Goal: Book appointment/travel/reservation

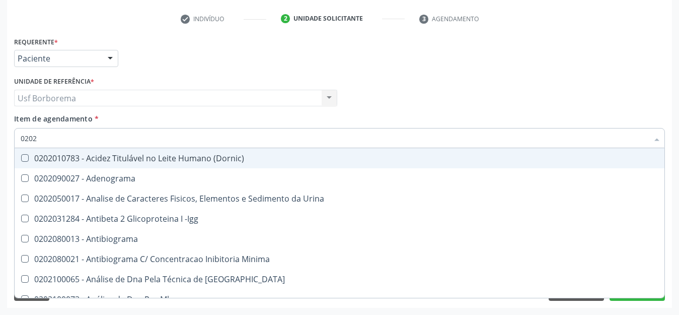
scroll to position [184, 0]
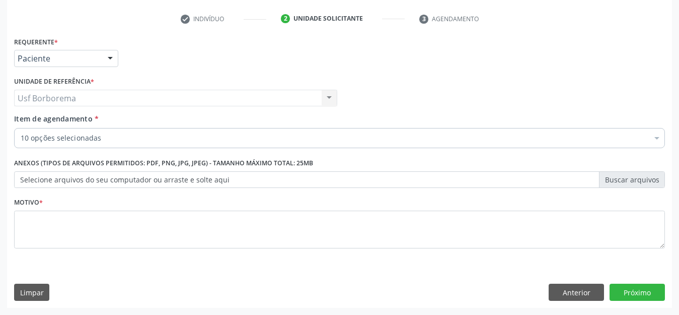
checkbox Glicose "true"
checkbox Ldl "true"
checkbox Hdl "true"
checkbox Creatinina "true"
checkbox \(Tsh\) "true"
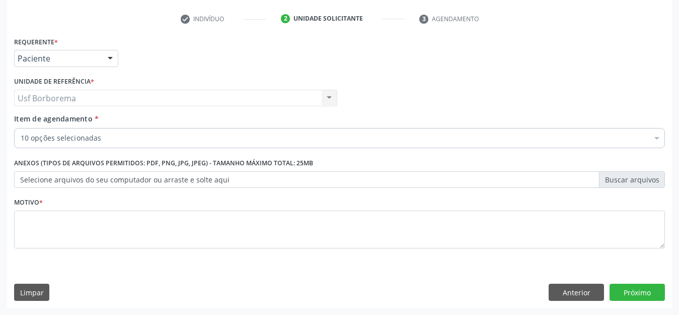
checkbox Potassio "true"
checkbox Sodio "true"
checkbox Livre\) "true"
checkbox Triglicerideos "true"
checkbox Ureia "true"
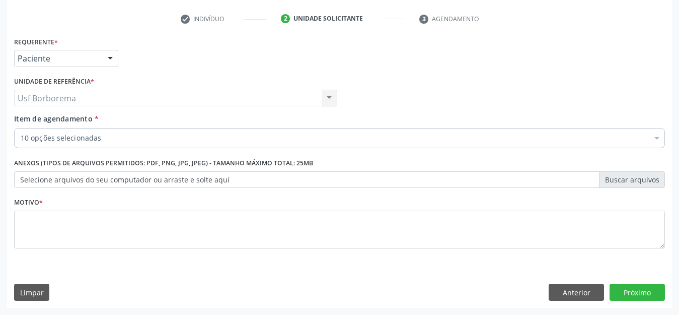
checkbox Ampola\) "false"
checkbox Amigdalectomia "false"
checkbox Risco "false"
checkbox Stent\) "false"
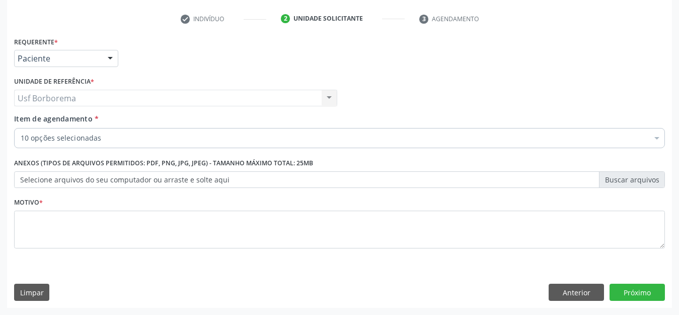
checkbox Fixo "false"
checkbox C "false"
checkbox Willebrand "false"
checkbox Episcleral "false"
checkbox Saúde "false"
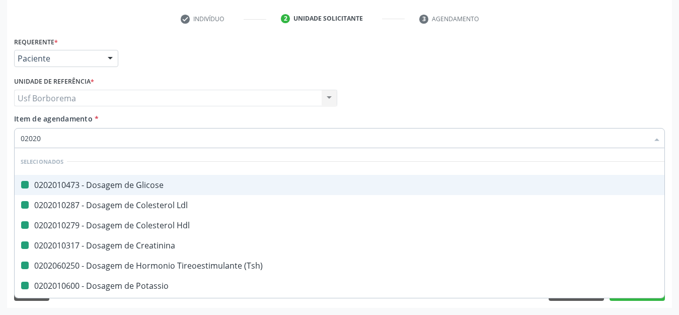
type input "020202"
checkbox Glicose "false"
checkbox Ldl "false"
checkbox Hdl "false"
checkbox Creatinina "false"
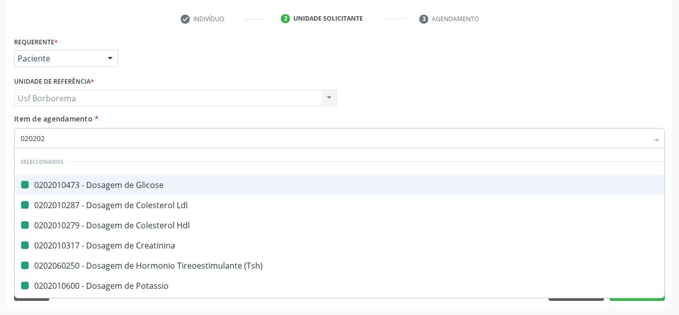
checkbox \(Tsh\) "false"
checkbox Potassio "false"
checkbox Sodio "false"
checkbox Livre\) "false"
checkbox Triglicerideos "false"
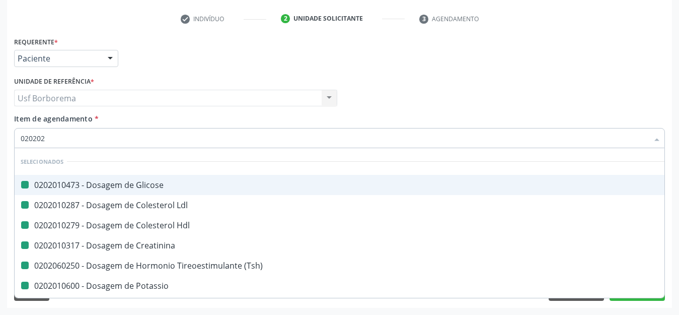
checkbox Ureia "false"
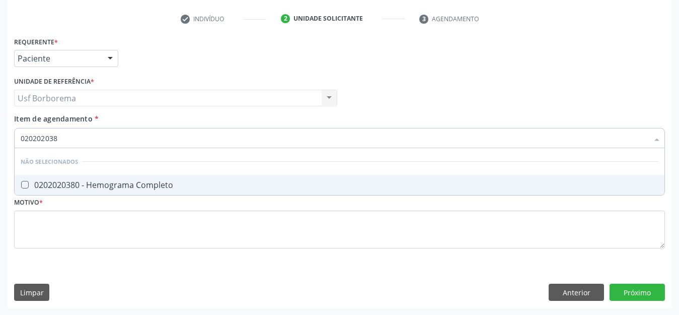
type input "0202020380"
click at [104, 181] on div "0202020380 - Hemograma Completo" at bounding box center [340, 185] width 638 height 8
checkbox Completo "true"
click at [87, 142] on input "0202020380" at bounding box center [335, 138] width 628 height 20
type input "02020203"
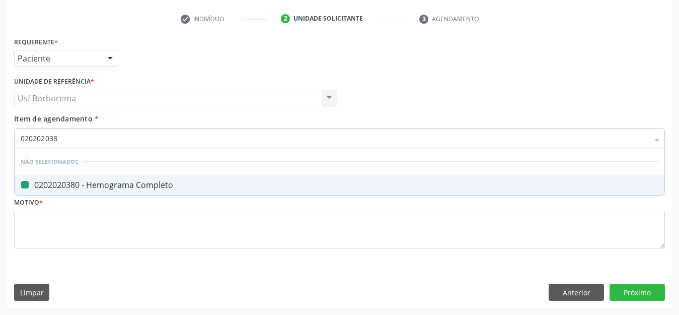
checkbox Completo "false"
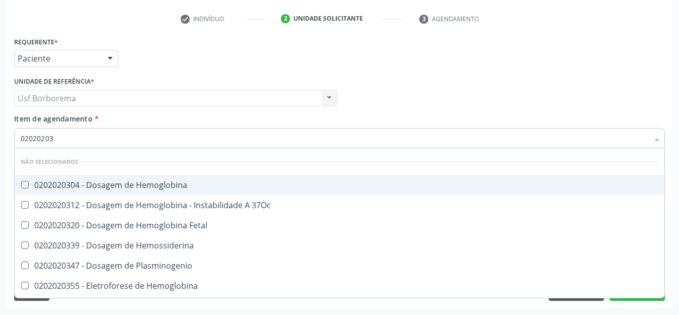
type input "0202020"
checkbox Completo "false"
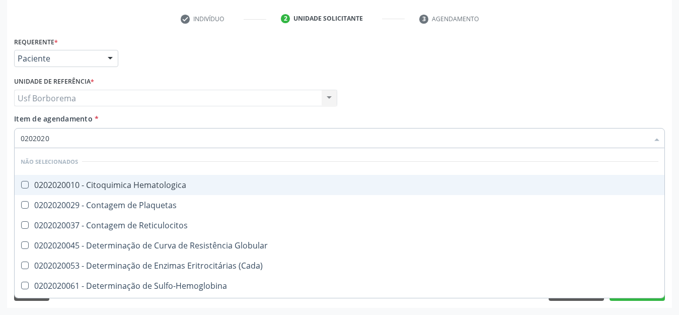
type input "020202"
checkbox Completo "false"
checkbox Leucograma "true"
type input "02020"
checkbox Hematologica "true"
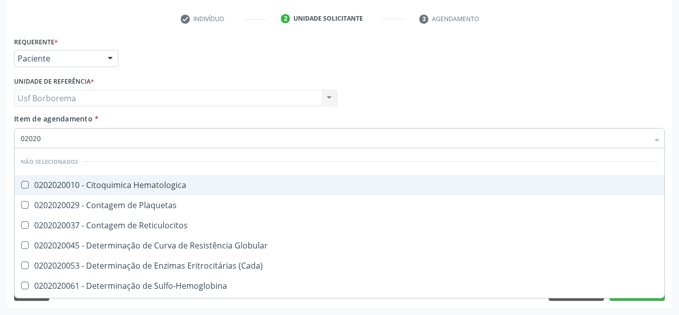
checkbox Plaquetas "true"
checkbox Reticulocitos "true"
checkbox Globular "true"
checkbox \(Cada\) "true"
checkbox Sulfo-Hemoglobina "true"
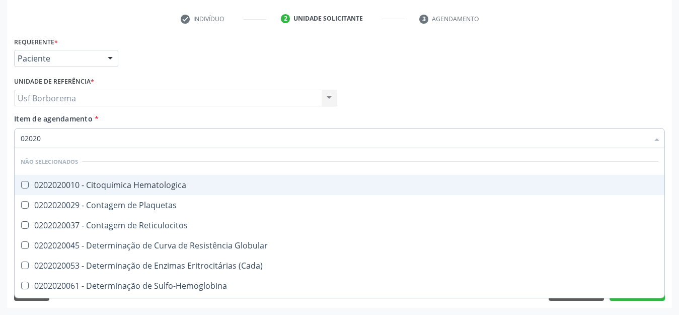
checkbox Coagulação "true"
checkbox Euglobulina "true"
checkbox -Duke "true"
checkbox Ivy "true"
checkbox Completo "false"
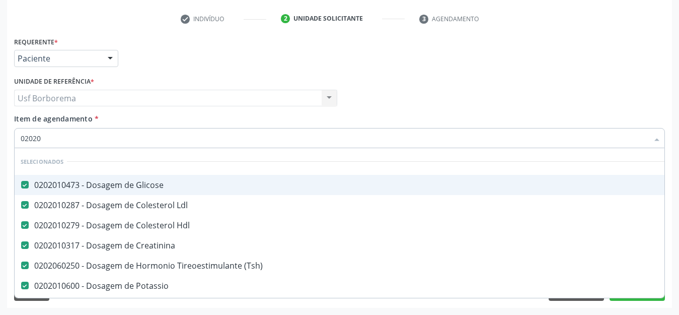
type input "020201"
checkbox Ureia "false"
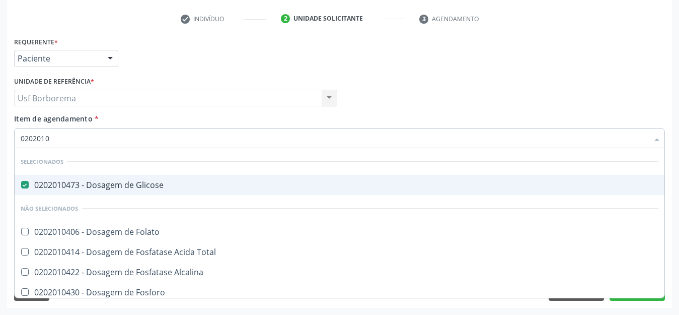
type input "02020104"
checkbox Folato "false"
checkbox Total "false"
checkbox Alcalina "false"
checkbox Fosforo "false"
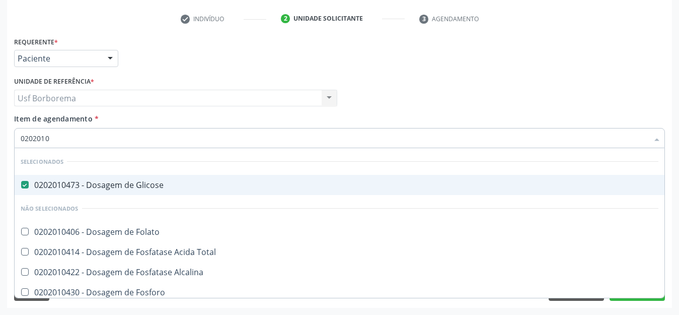
checkbox Acida "false"
checkbox Galactose "false"
type input "0202010"
checkbox Folato "true"
checkbox Total "true"
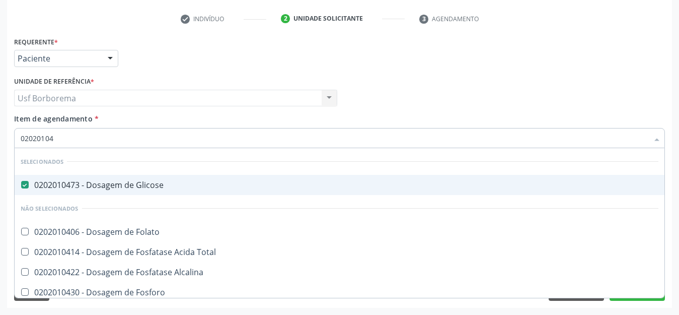
checkbox Alcalina "true"
checkbox Fosforo "true"
checkbox Acida "true"
checkbox Galactose "true"
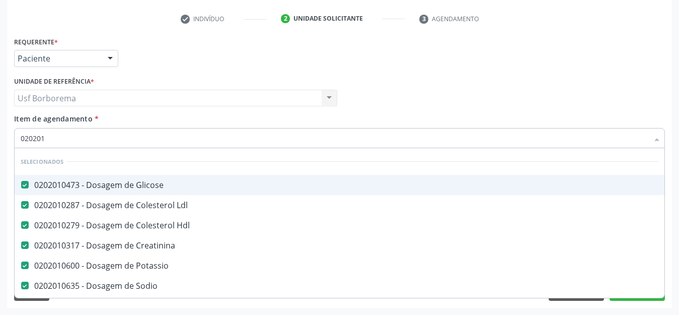
type input "02020"
checkbox \(Dornic\) "true"
type input "0202"
checkbox Completo "false"
checkbox Pylori "true"
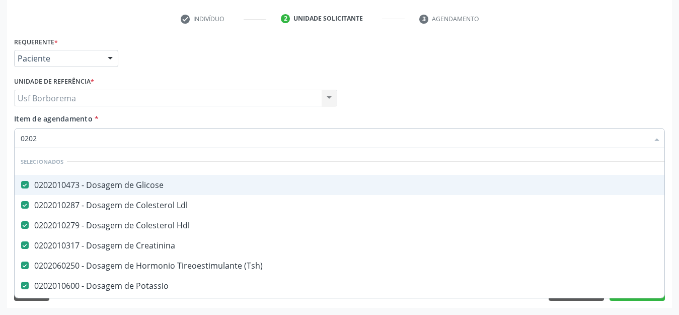
type input "020"
checkbox Completo "false"
type input "0202"
checkbox Hpv "true"
type input "02020"
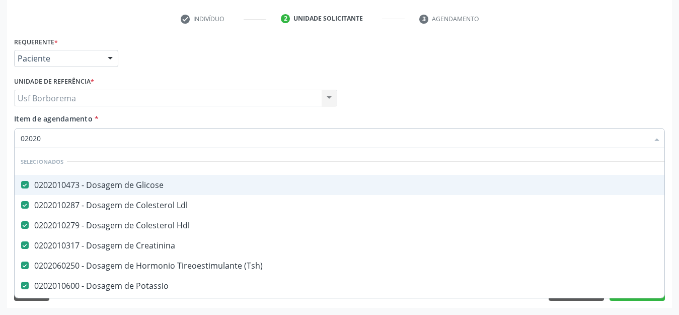
checkbox Completo "true"
checkbox Pylori "false"
type input "020201"
checkbox Ureia "false"
type input "02020103"
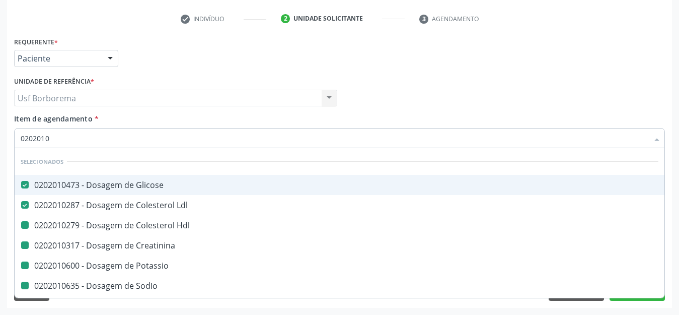
checkbox Hdl "false"
checkbox Creatinina "false"
checkbox Potassio "false"
checkbox Sodio "false"
checkbox Triglicerideos "false"
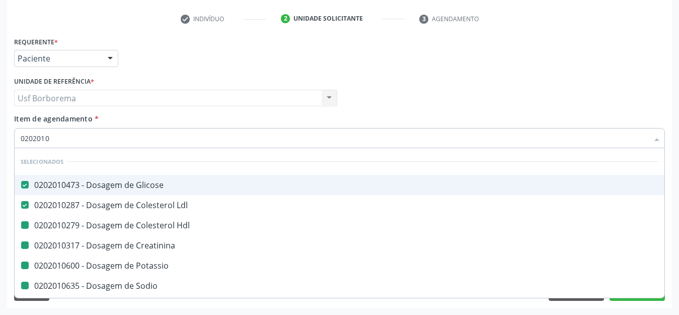
checkbox Ureia "false"
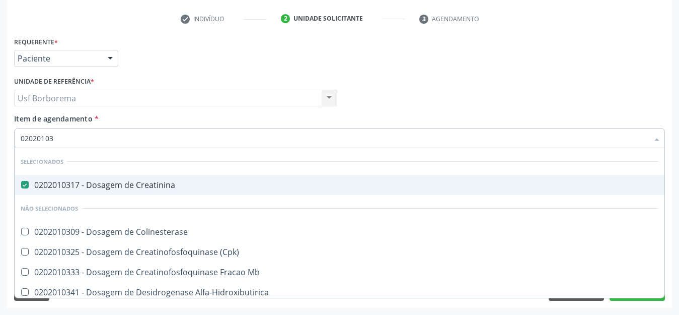
type input "0202010"
checkbox Colinesterase "true"
checkbox \(Cpk\) "true"
checkbox Mb "true"
checkbox Alfa-Hidroxibutirica "true"
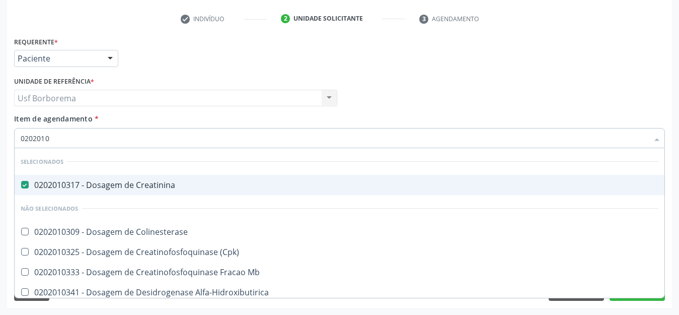
checkbox Glutamica "true"
checkbox Latica "true"
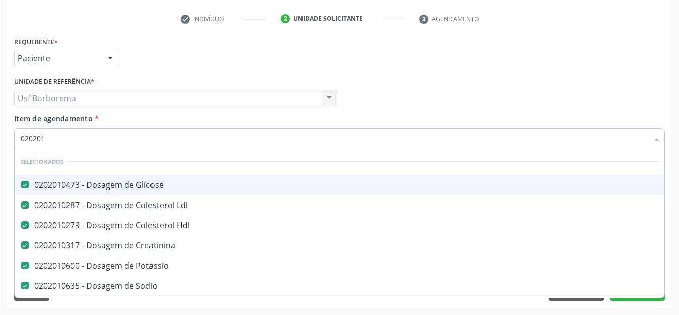
type input "02020"
checkbox \(Dornic\) "true"
type input "020206"
checkbox Creatinina "false"
checkbox \(Tsh\) "false"
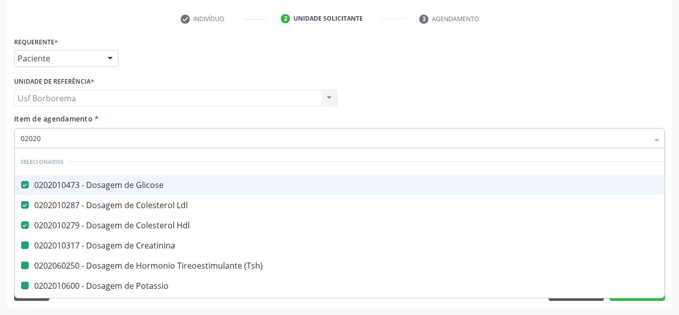
checkbox Potassio "false"
checkbox Sodio "false"
checkbox Livre\) "false"
checkbox Ureia "false"
checkbox Triglicerideos "false"
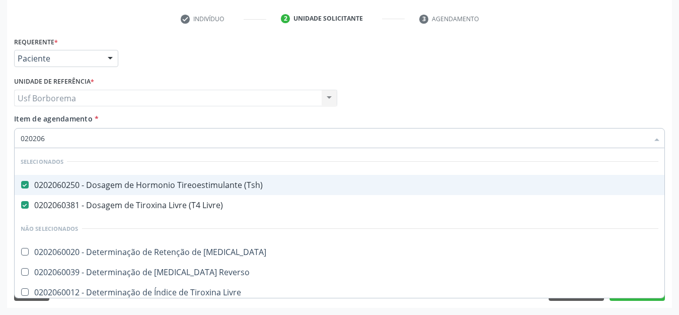
type input "02020"
checkbox T3 "true"
checkbox Reverso "true"
checkbox Livre "true"
checkbox 17-Alfa-Hidroxiprogesterona "true"
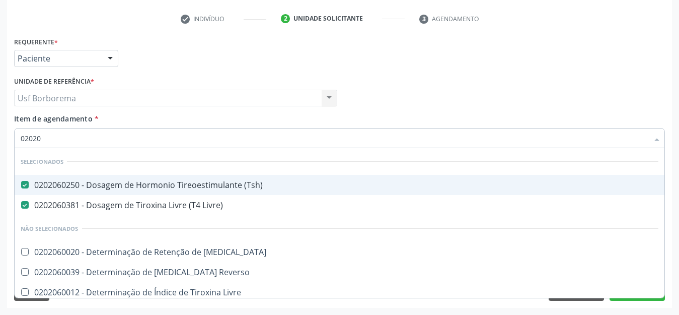
checkbox Totais "true"
checkbox 17-Hidroxicorticosteroides "true"
checkbox \(Serotonina\) "true"
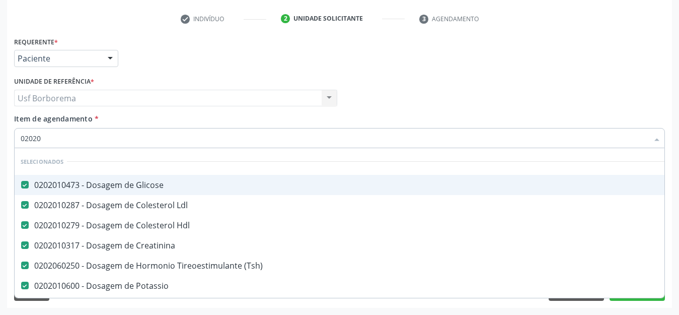
type input "020201"
checkbox Ureia "false"
type input "02020102"
checkbox Creatinina "false"
checkbox Potassio "false"
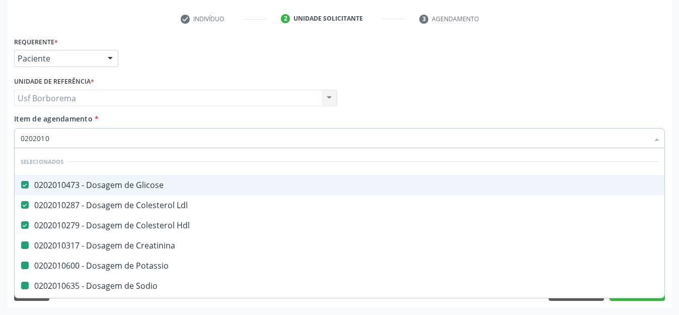
checkbox Sodio "false"
checkbox Triglicerideos "false"
checkbox Ureia "false"
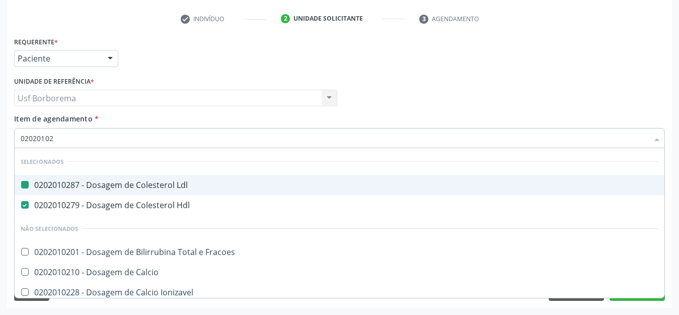
type input "020201020"
checkbox Ldl "false"
type input "0202010"
checkbox Fracoes "true"
checkbox Calcio "true"
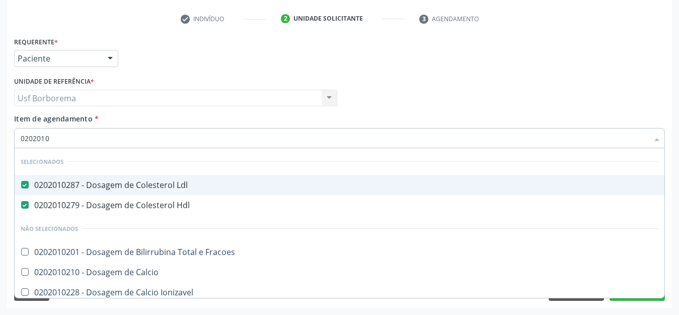
checkbox Ionizavel "true"
checkbox Caroteno "true"
checkbox Catecolaminas "true"
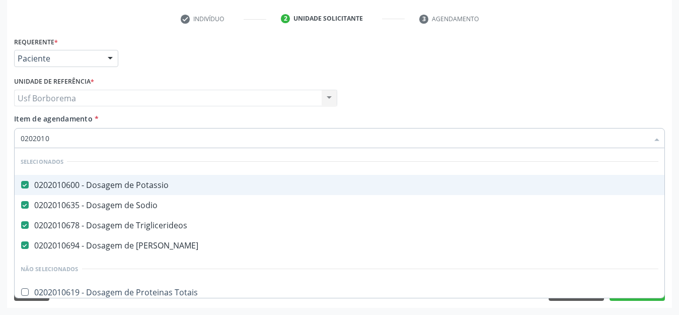
type input "02020106"
checkbox Totais "false"
checkbox Fracoes "false"
checkbox \(Tgo\) "false"
type input "0202010"
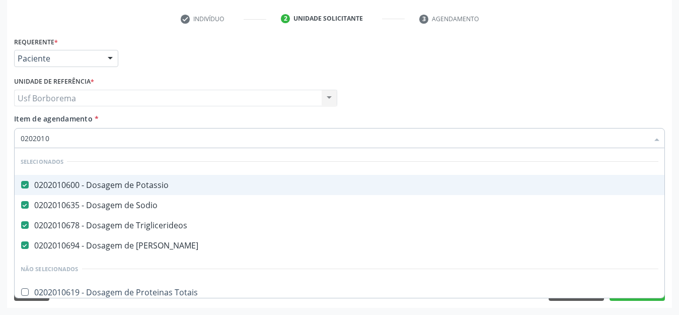
checkbox Totais "true"
checkbox Fracoes "true"
checkbox \(Tgo\) "true"
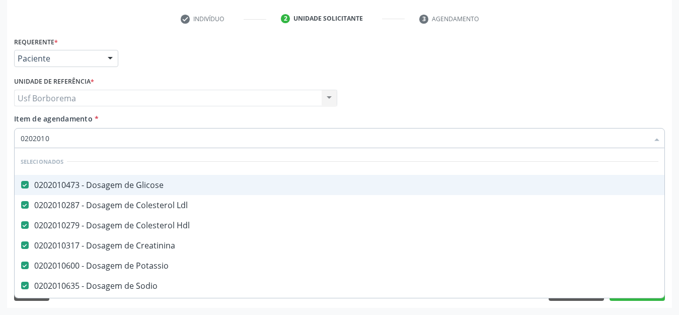
type input "02020106"
checkbox Sodio "false"
checkbox Triglicerideos "false"
checkbox Ureia "false"
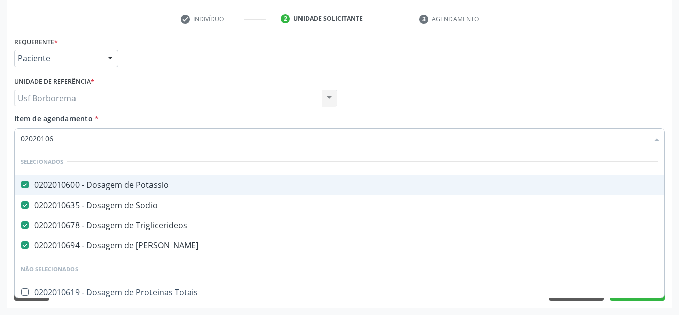
type input "0202010"
checkbox Totais "true"
checkbox Fracoes "true"
checkbox \(Tgo\) "true"
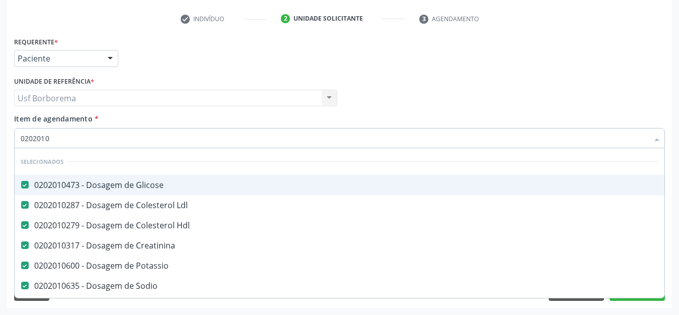
type input "02020106"
checkbox Sodio "false"
checkbox Triglicerideos "false"
checkbox Ureia "false"
type input "02020"
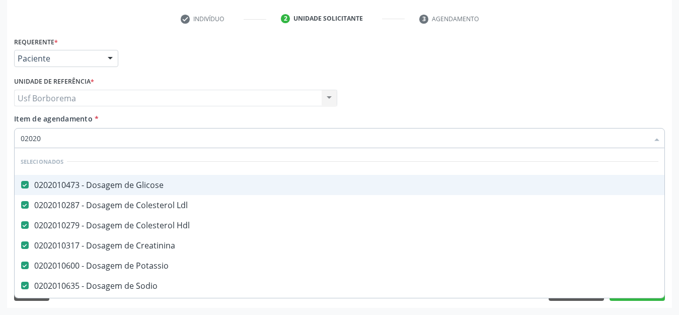
checkbox \(Dornic\) "true"
type input "020201"
checkbox Ureia "false"
type input "02020105"
checkbox Glicose "false"
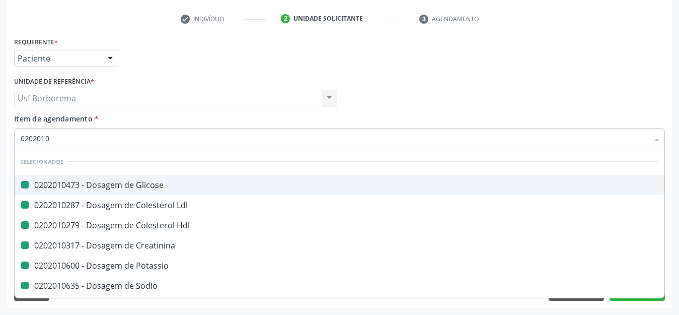
checkbox Ldl "false"
checkbox Hdl "false"
checkbox Creatinina "false"
checkbox Potassio "false"
checkbox Sodio "false"
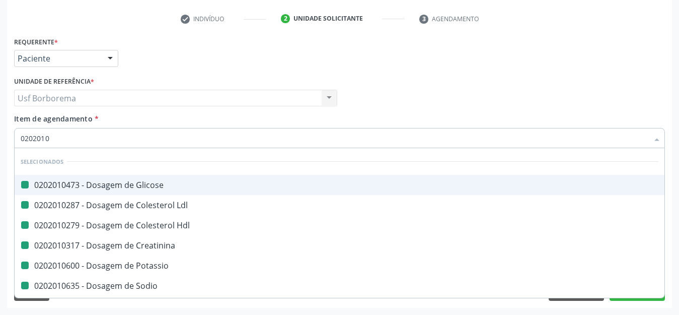
checkbox Triglicerideos "false"
checkbox Ureia "false"
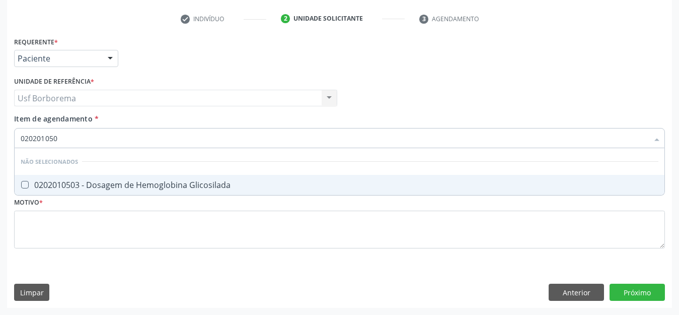
type input "0202010503"
drag, startPoint x: 65, startPoint y: 183, endPoint x: 67, endPoint y: 177, distance: 6.8
click at [65, 182] on div "0202010503 - Dosagem de Hemoglobina Glicosilada" at bounding box center [340, 185] width 638 height 8
checkbox Glicosilada "true"
click at [78, 137] on input "0202010503" at bounding box center [335, 138] width 628 height 20
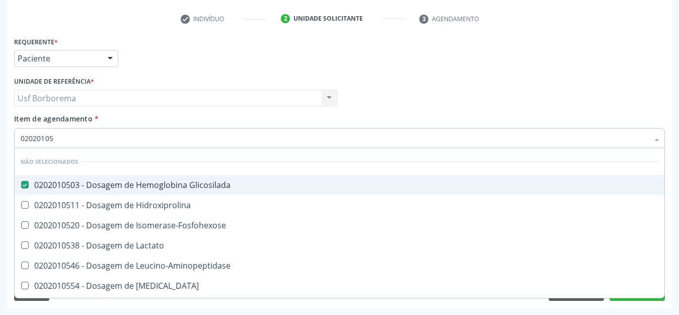
type input "0202010"
checkbox Hidroxiprolina "true"
checkbox Isomerase-Fosfohexose "true"
checkbox Lactato "true"
checkbox Leucino-Aminopeptidase "true"
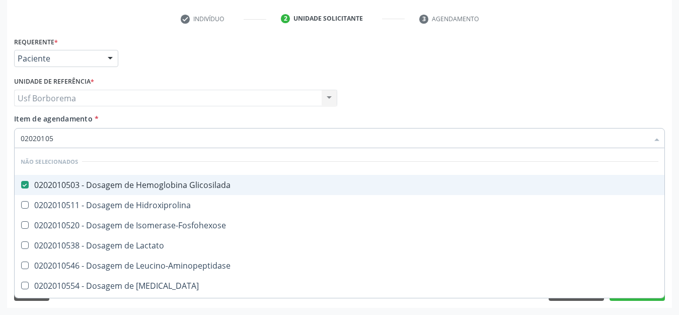
checkbox Lipase "true"
checkbox Magnesio "true"
checkbox Muco-Proteinas "true"
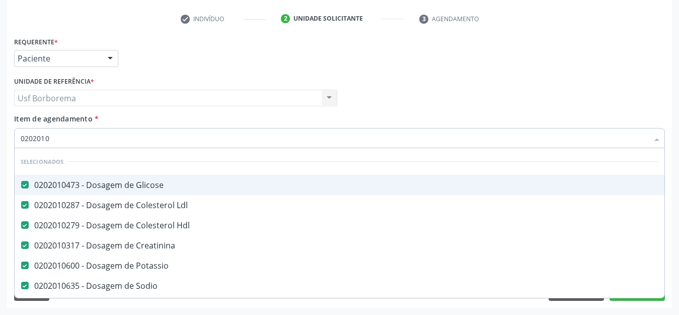
type input "02020102"
checkbox Creatinina "false"
checkbox Potassio "false"
checkbox Sodio "false"
checkbox Triglicerideos "false"
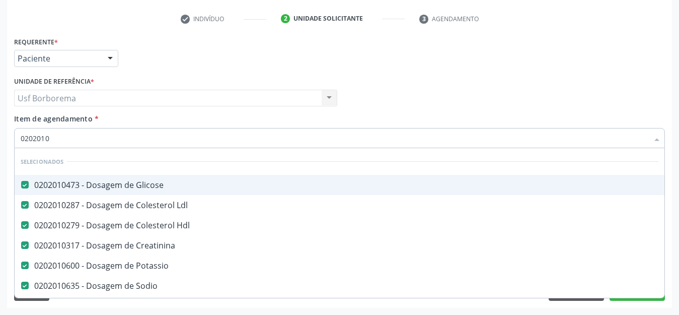
checkbox Ureia "false"
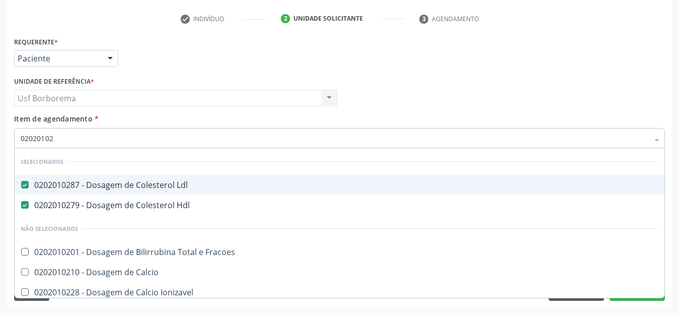
type input "0202010"
checkbox Fracoes "true"
checkbox Calcio "true"
checkbox Ionizavel "true"
checkbox Caroteno "true"
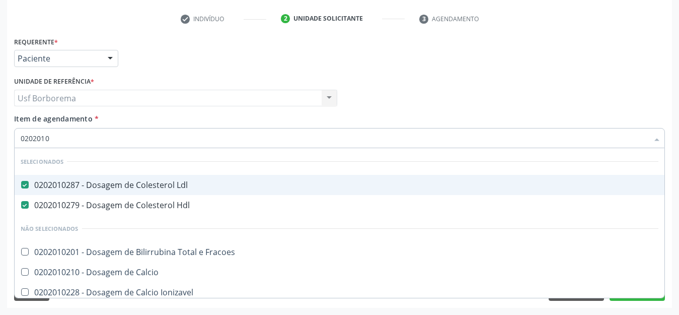
checkbox Catecolaminas "true"
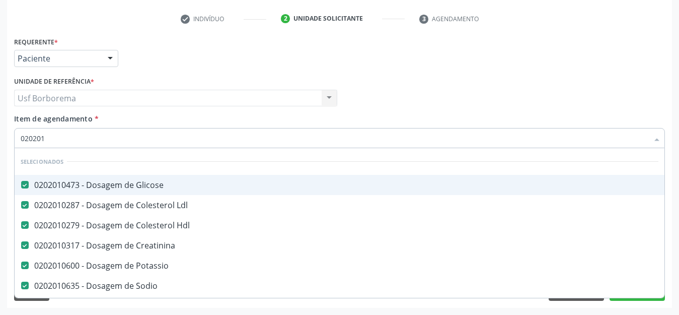
type input "0202010"
checkbox Ferritina "true"
checkbox Glicosilada "false"
click at [224, 113] on div "Requerente * Paciente Profissional de Saúde Paciente Nenhum resultado encontrad…" at bounding box center [339, 148] width 651 height 228
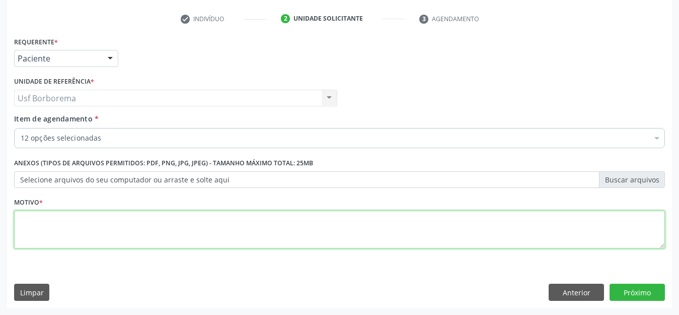
click at [132, 227] on textarea at bounding box center [339, 229] width 651 height 38
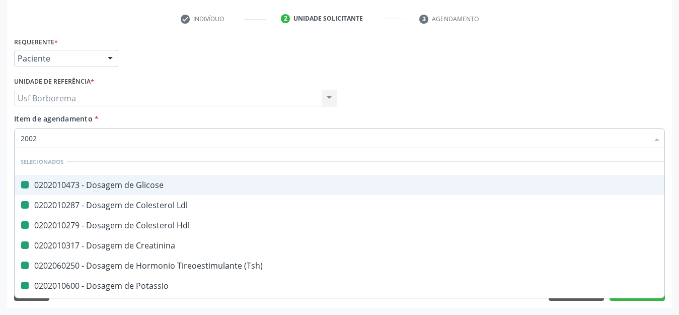
type input "20022"
checkbox Glicose "false"
checkbox Ldl "false"
checkbox Creatinina "false"
checkbox \(Tsh\) "false"
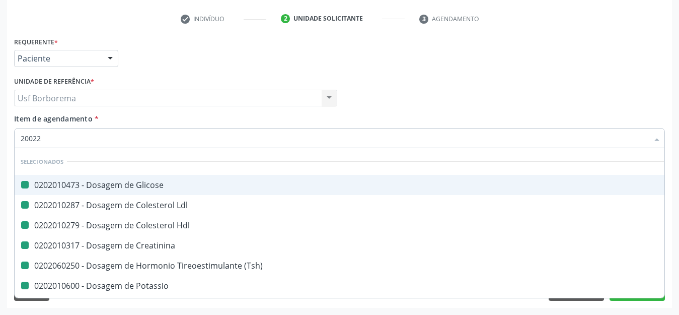
checkbox Hdl "false"
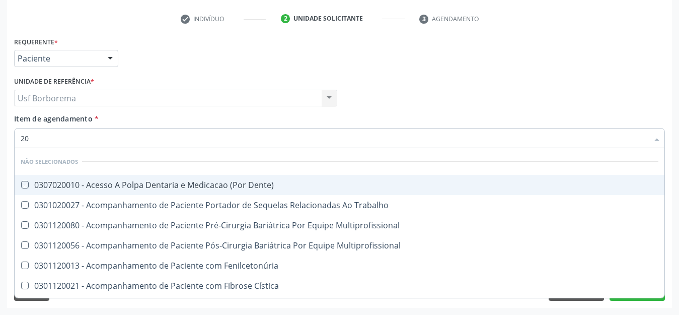
type input "2"
checkbox Dente\) "true"
checkbox Trabalho "true"
checkbox Multiprofissional "true"
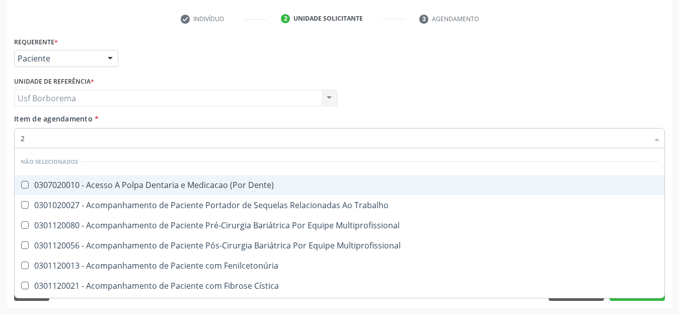
checkbox Fenilcetonúria "true"
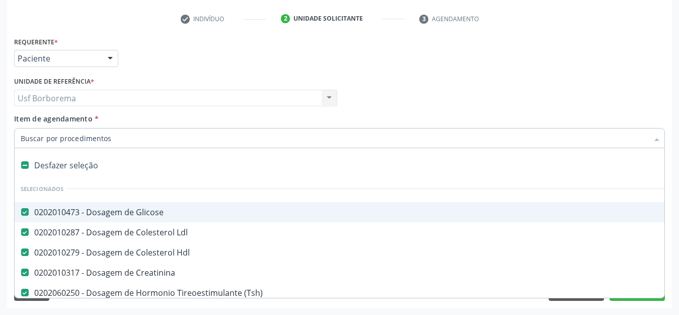
click at [116, 123] on div "Item de agendamento * Desfazer seleção Selecionados 0202010473 - Dosagem de Gli…" at bounding box center [339, 129] width 651 height 32
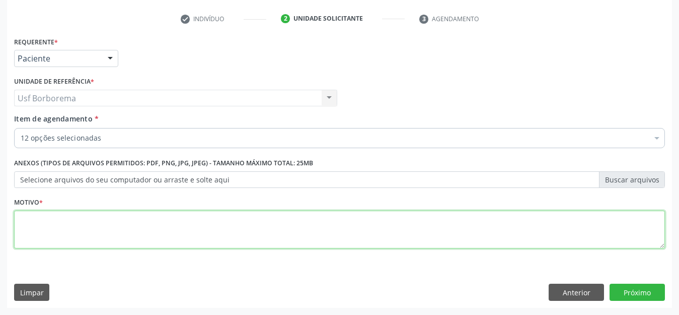
click at [92, 240] on textarea at bounding box center [339, 229] width 651 height 38
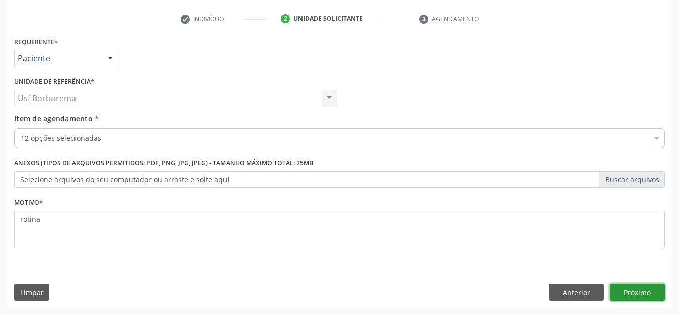
click at [637, 288] on button "Próximo" at bounding box center [637, 291] width 55 height 17
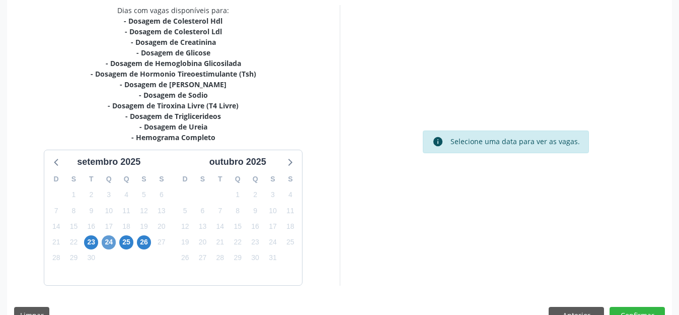
scroll to position [235, 0]
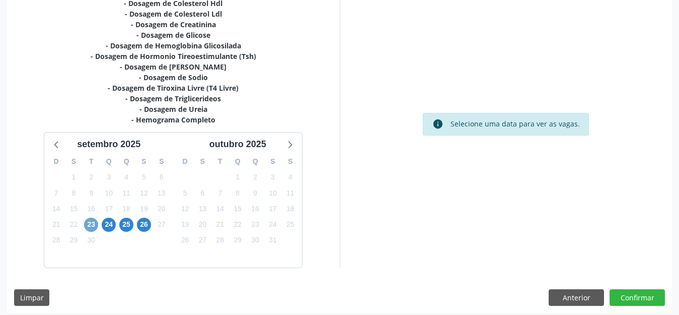
click at [90, 225] on span "23" at bounding box center [91, 224] width 14 height 14
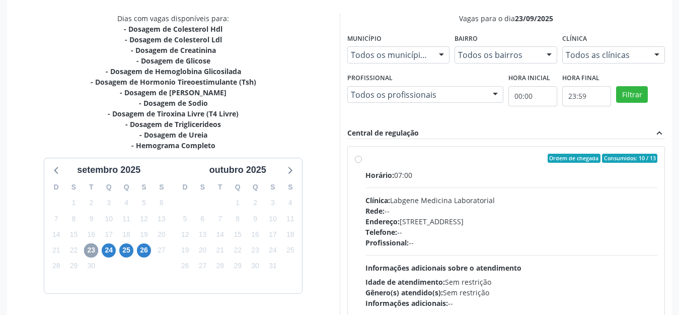
scroll to position [184, 0]
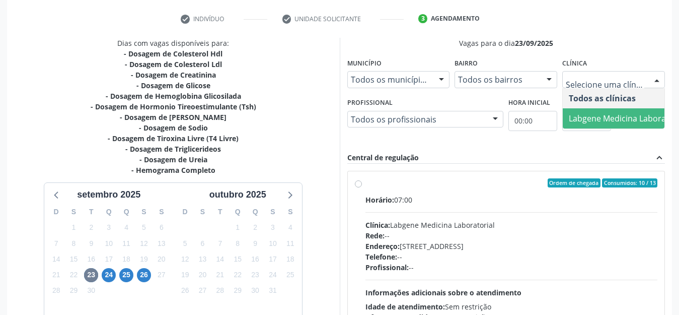
click at [604, 115] on span "Labgene Medicina Laboratorial" at bounding box center [627, 118] width 117 height 11
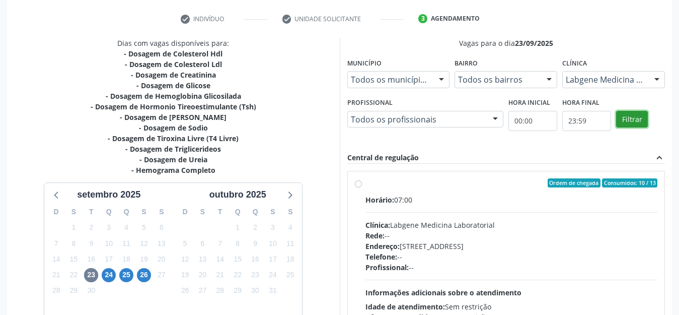
click at [627, 112] on button "Filtrar" at bounding box center [632, 119] width 32 height 17
click at [626, 112] on button "Filtrar" at bounding box center [632, 119] width 32 height 17
click at [365, 183] on label "Ordem de chegada Consumidos: 10 / 13 Horário: 07:00 Clínica: Labgene Medicina L…" at bounding box center [511, 255] width 292 height 155
click at [359, 183] on input "Ordem de chegada Consumidos: 10 / 13 Horário: 07:00 Clínica: Labgene Medicina L…" at bounding box center [358, 182] width 7 height 9
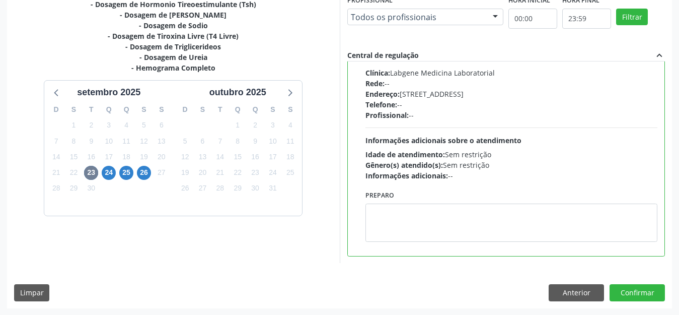
scroll to position [287, 0]
click at [629, 290] on button "Confirmar" at bounding box center [637, 291] width 55 height 17
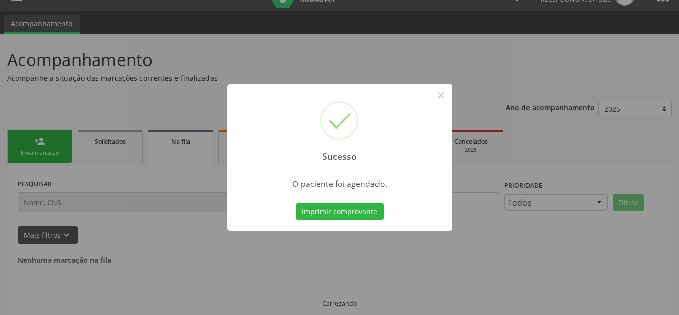
scroll to position [0, 0]
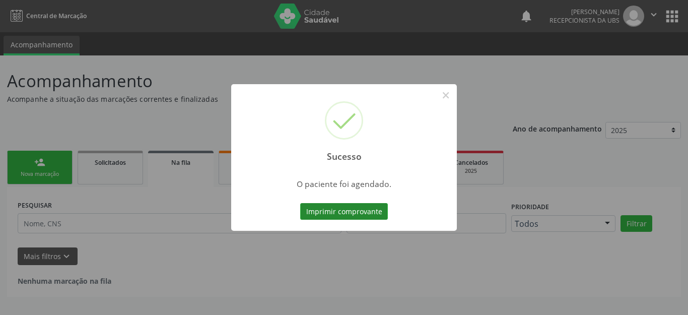
click at [371, 215] on button "Imprimir comprovante" at bounding box center [344, 211] width 88 height 17
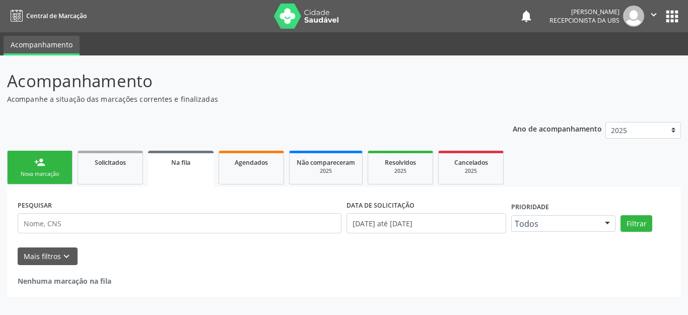
click at [54, 162] on link "person_add Nova marcação" at bounding box center [39, 167] width 65 height 34
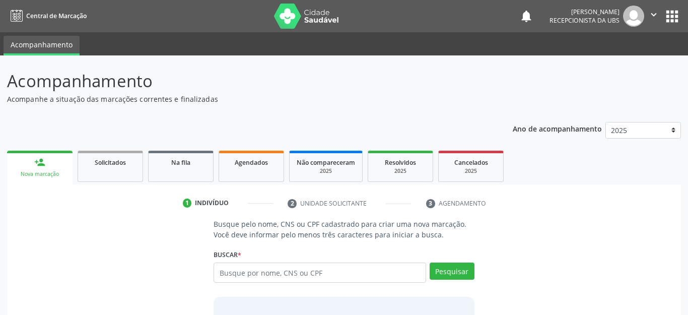
click at [54, 162] on link "person_add Nova marcação" at bounding box center [39, 167] width 65 height 34
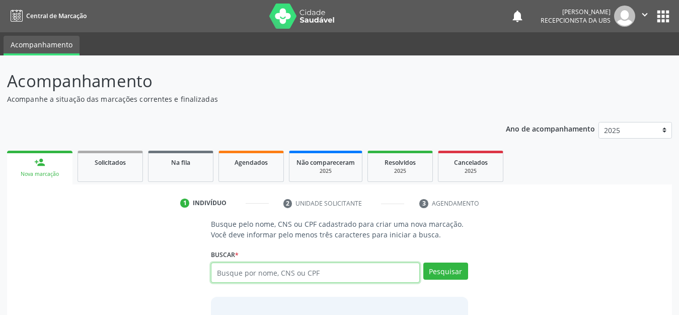
click at [235, 275] on input "text" at bounding box center [315, 272] width 209 height 20
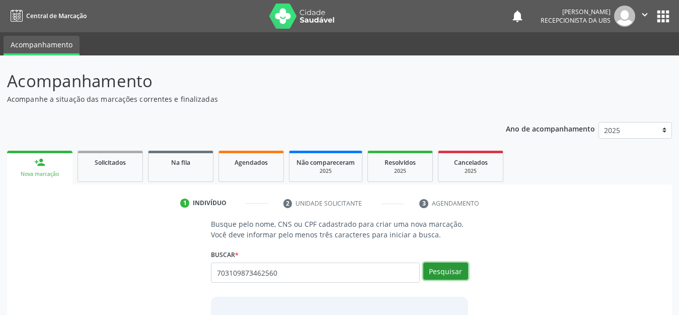
click at [448, 275] on button "Pesquisar" at bounding box center [445, 270] width 45 height 17
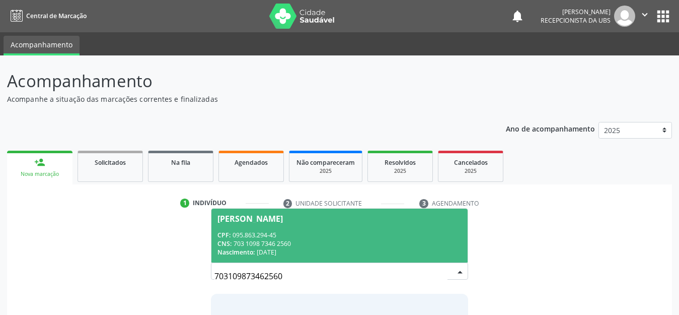
click at [379, 236] on div "CPF: 095.863.294-45" at bounding box center [339, 235] width 244 height 9
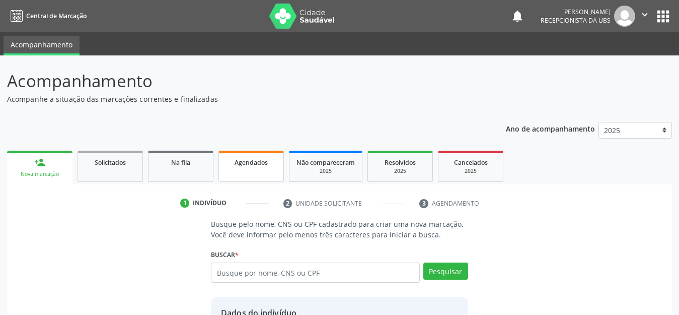
click at [252, 169] on link "Agendados" at bounding box center [250, 165] width 65 height 31
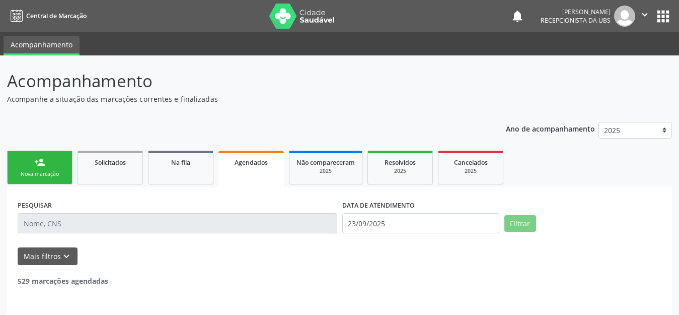
click at [18, 166] on link "person_add Nova marcação" at bounding box center [39, 167] width 65 height 34
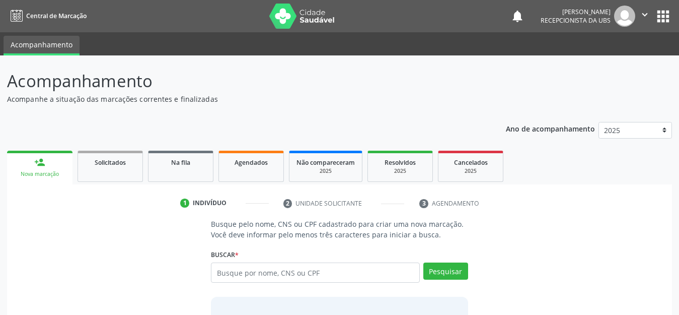
click at [46, 172] on div "Nova marcação" at bounding box center [39, 174] width 51 height 8
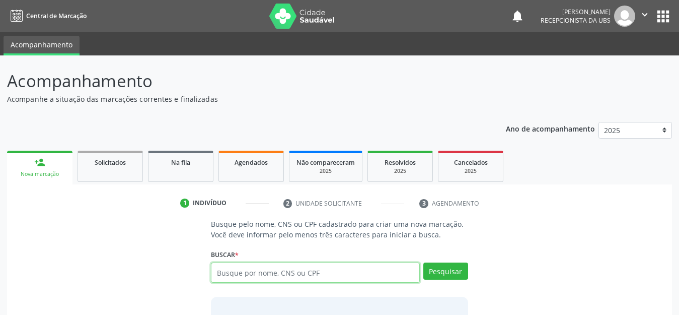
click at [225, 281] on input "text" at bounding box center [315, 272] width 209 height 20
click at [258, 273] on input "text" at bounding box center [315, 272] width 209 height 20
click at [258, 278] on input "text" at bounding box center [315, 272] width 209 height 20
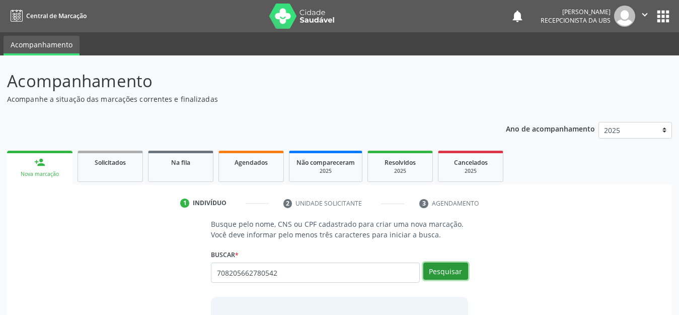
click at [440, 266] on button "Pesquisar" at bounding box center [445, 270] width 45 height 17
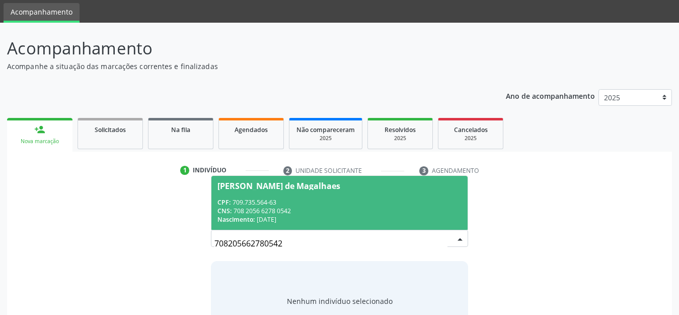
scroll to position [50, 0]
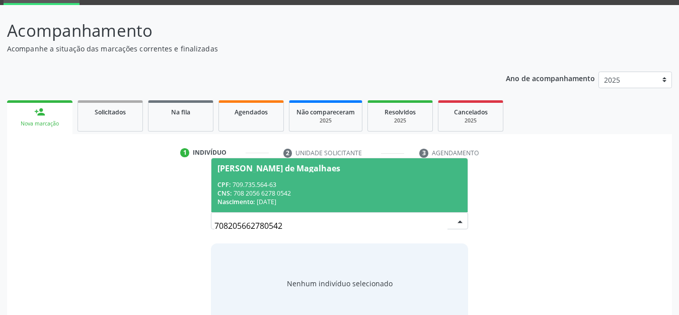
click at [339, 187] on div "CPF: 709.735.564-63" at bounding box center [339, 184] width 244 height 9
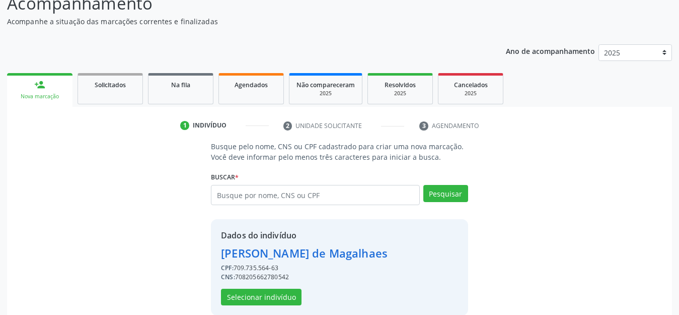
scroll to position [92, 0]
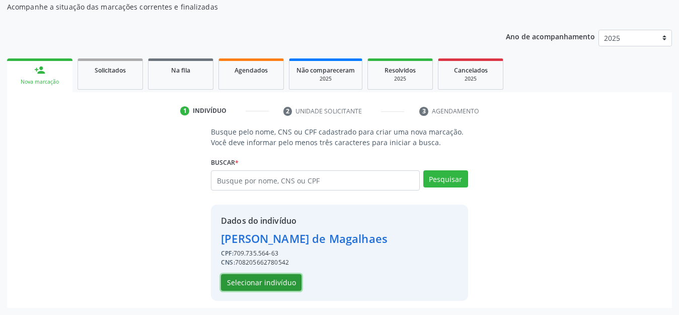
click at [258, 282] on button "Selecionar indivíduo" at bounding box center [261, 282] width 81 height 17
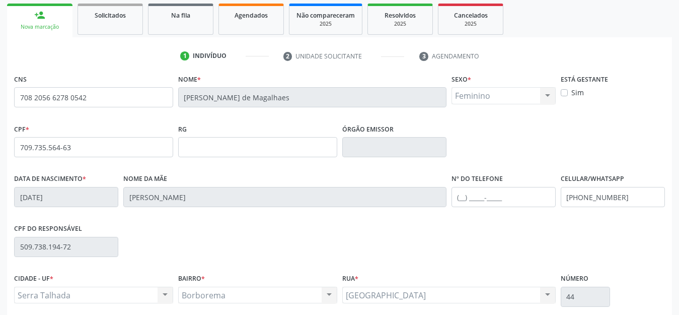
scroll to position [231, 0]
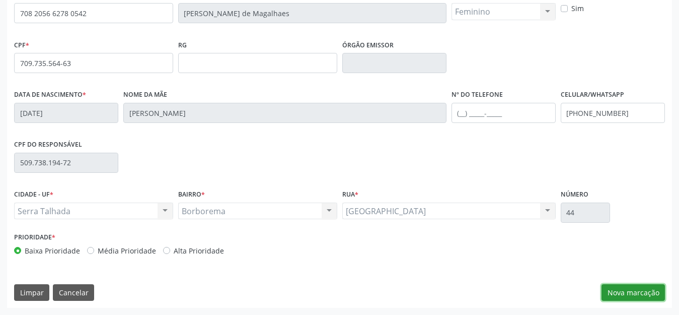
click at [614, 286] on button "Nova marcação" at bounding box center [632, 292] width 63 height 17
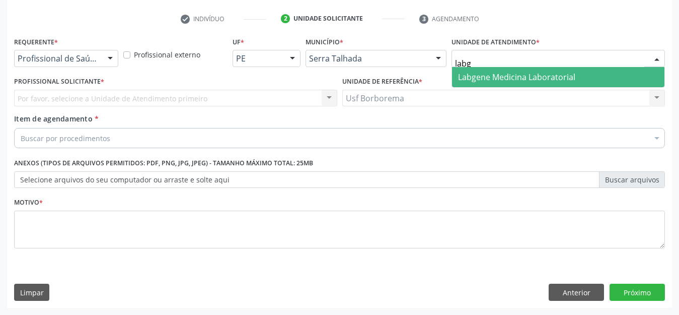
click at [469, 73] on span "Labgene Medicina Laboratorial" at bounding box center [516, 76] width 117 height 11
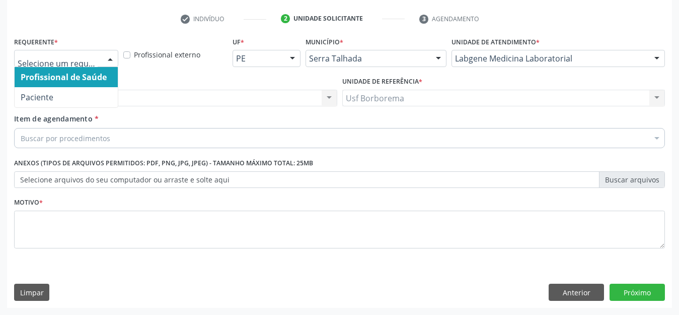
click at [97, 52] on div at bounding box center [66, 58] width 104 height 17
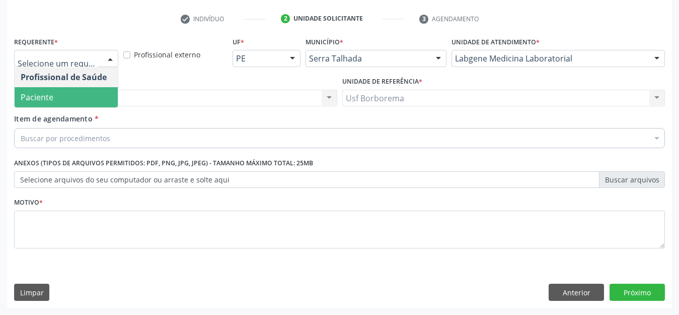
click at [97, 89] on span "Paciente" at bounding box center [66, 97] width 103 height 20
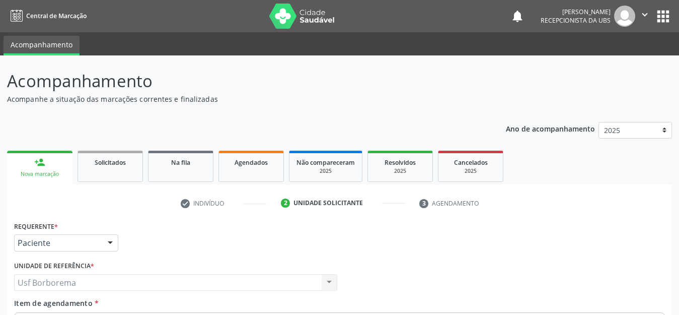
scroll to position [184, 0]
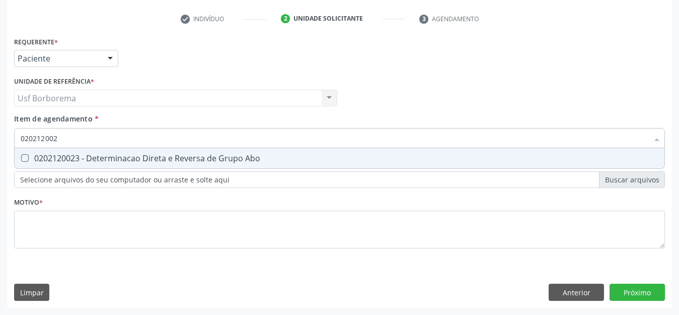
type input "0202120023"
click at [91, 158] on div "0202120023 - Determinacao Direta e Reversa de Grupo Abo" at bounding box center [340, 158] width 638 height 8
checkbox Abo "true"
click at [86, 141] on input "0202120023" at bounding box center [335, 138] width 628 height 20
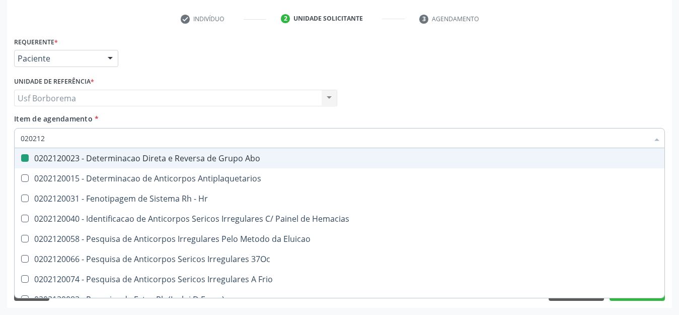
type input "02021"
checkbox Abo "false"
checkbox \(Tia\) "true"
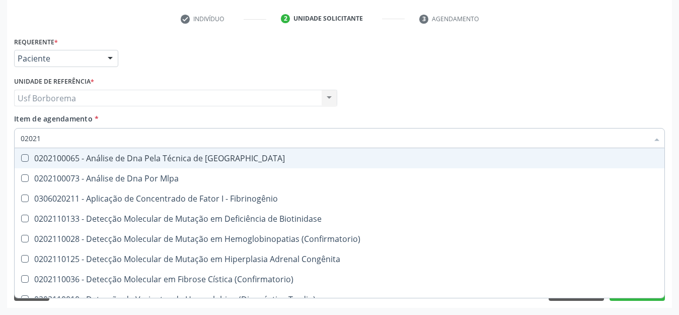
type input "0202"
checkbox Abo "false"
checkbox Exoma "true"
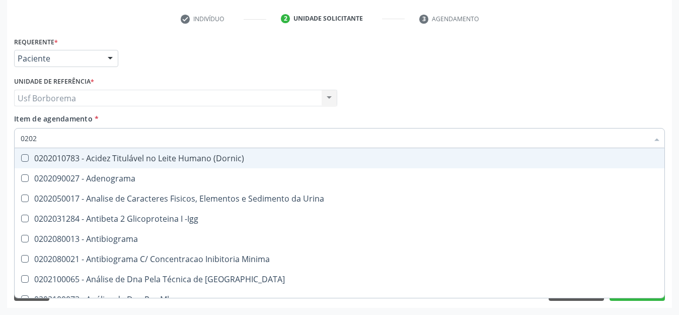
type input "02020"
checkbox Abo "false"
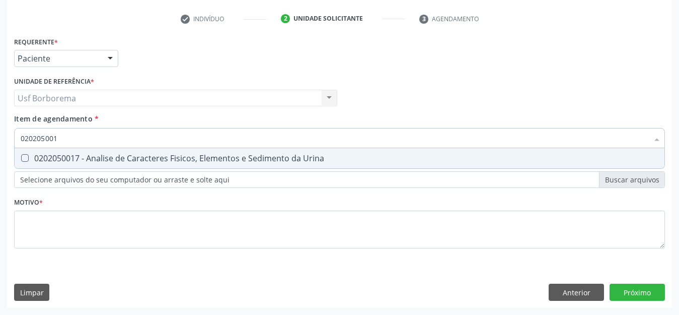
type input "0202050017"
drag, startPoint x: 97, startPoint y: 158, endPoint x: 95, endPoint y: 148, distance: 9.3
click at [97, 157] on div "0202050017 - Analise de Caracteres Fisicos, Elementos e Sedimento da Urina" at bounding box center [340, 158] width 638 height 8
checkbox Urina "true"
click at [89, 139] on input "0202050017" at bounding box center [335, 138] width 628 height 20
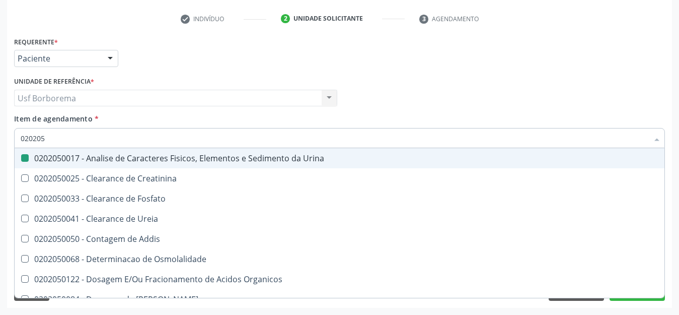
type input "02020"
checkbox Urina "false"
checkbox Fosfato "true"
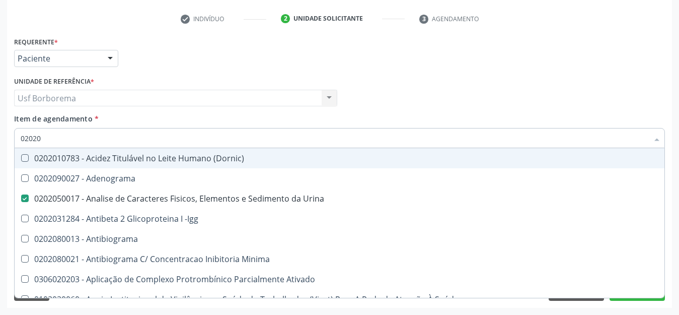
type input "020201"
checkbox Urina "false"
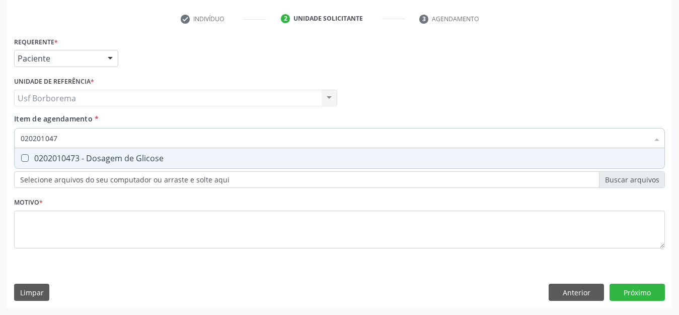
type input "0202010473"
click at [90, 158] on div "0202010473 - Dosagem de Glicose" at bounding box center [340, 158] width 638 height 8
checkbox Glicose "true"
click at [87, 137] on input "0202010473" at bounding box center [335, 138] width 628 height 20
type input "02020104"
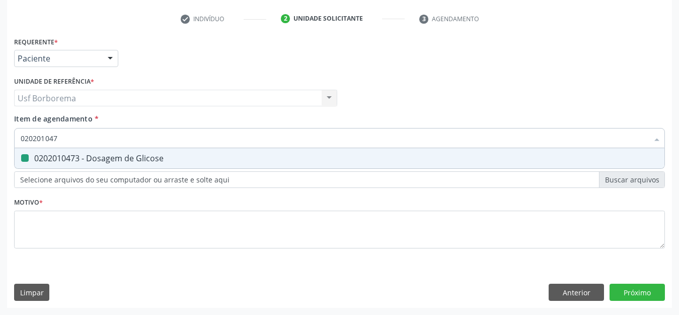
checkbox Glicose "false"
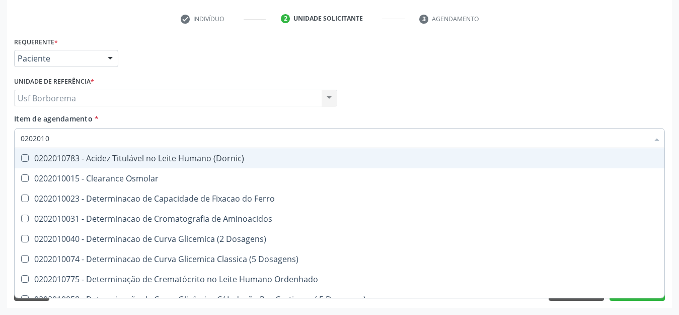
type input "020201"
checkbox Glicose "false"
checkbox Nt-Probnp\) "true"
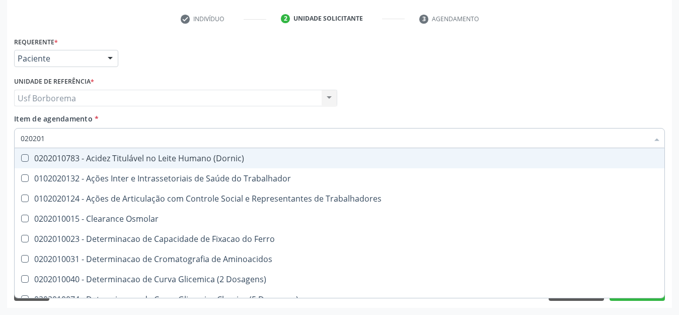
type input "02020"
checkbox Trabalhadores "true"
checkbox Glicose "false"
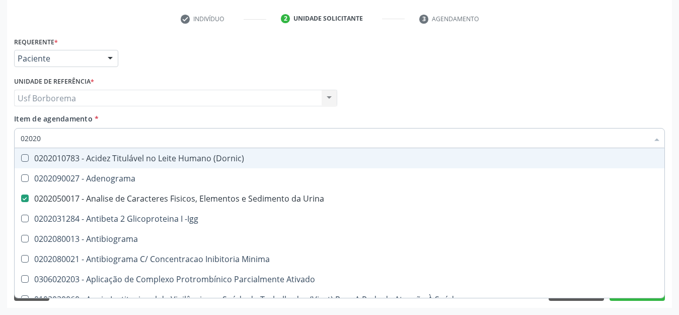
type input "020202"
checkbox Urina "false"
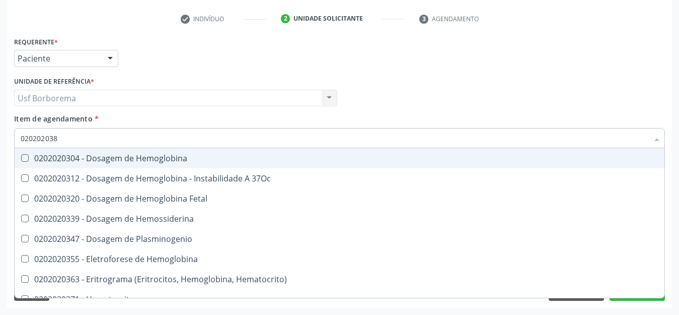
type input "0202020380"
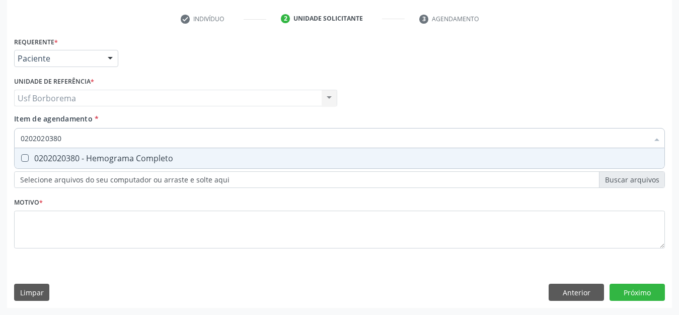
drag, startPoint x: 84, startPoint y: 156, endPoint x: 81, endPoint y: 146, distance: 10.0
click at [83, 154] on div "0202020380 - Hemograma Completo" at bounding box center [340, 158] width 638 height 8
checkbox Completo "true"
click at [79, 137] on input "0202020380" at bounding box center [335, 138] width 628 height 20
type input "02020203"
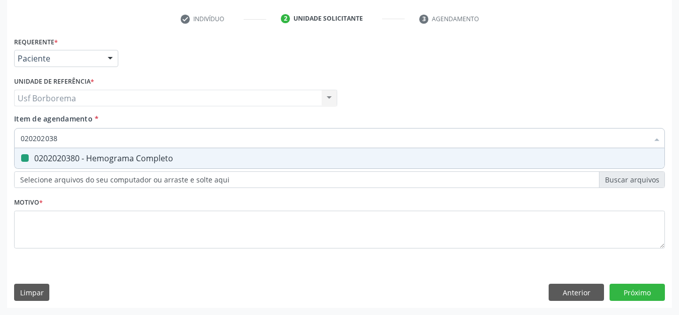
checkbox Completo "false"
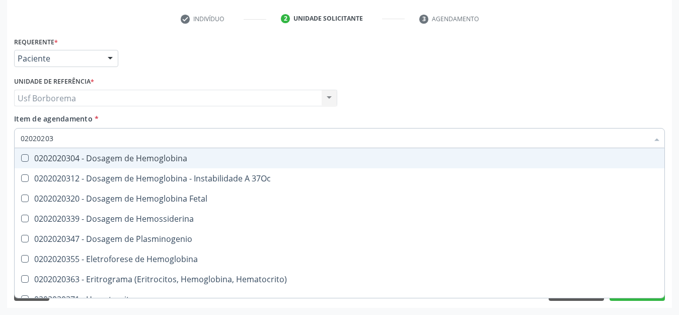
type input "0202020"
checkbox Completo "false"
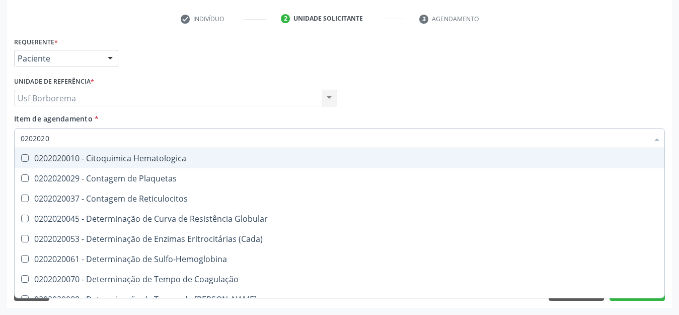
type input "020202"
checkbox Completo "false"
checkbox Leucograma "true"
type input "02020"
checkbox Reticulocitos "true"
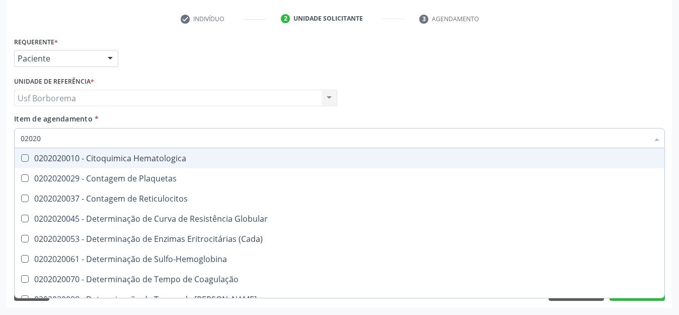
checkbox Completo "false"
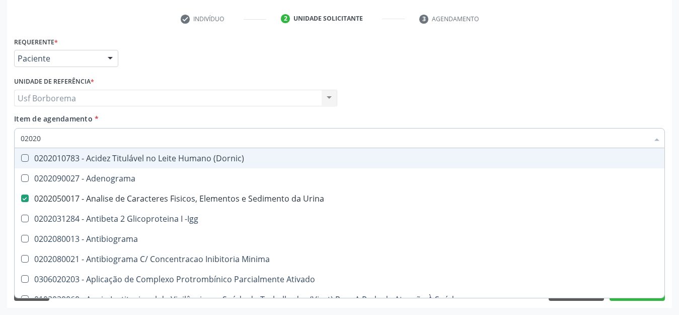
type input "020203"
checkbox Urina "false"
checkbox Aminoacidos "true"
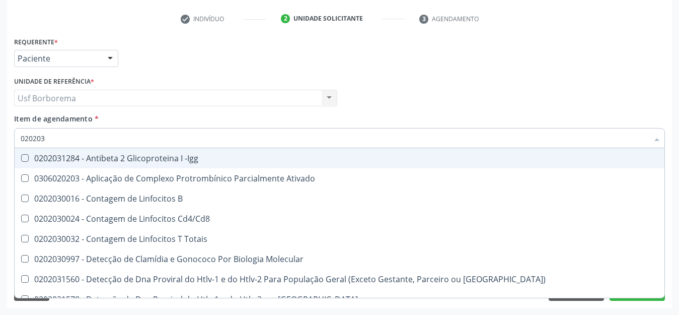
type input "0202030"
checkbox Completo "false"
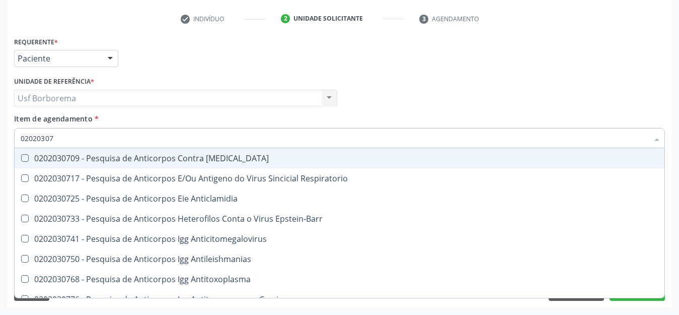
type input "020203076"
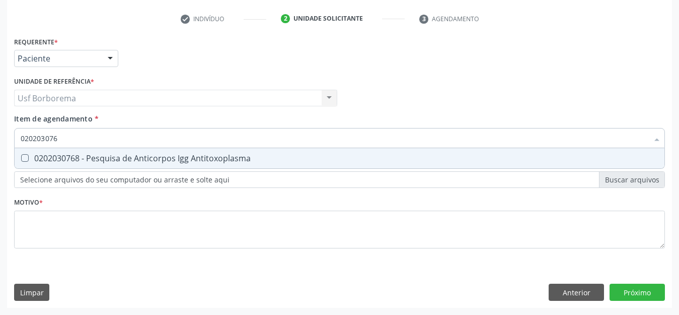
click at [76, 156] on div "0202030768 - Pesquisa de Anticorpos Igg Antitoxoplasma" at bounding box center [340, 158] width 638 height 8
checkbox Antitoxoplasma "true"
click at [70, 135] on input "020203076" at bounding box center [335, 138] width 628 height 20
type input "02020307"
checkbox Antitoxoplasma "false"
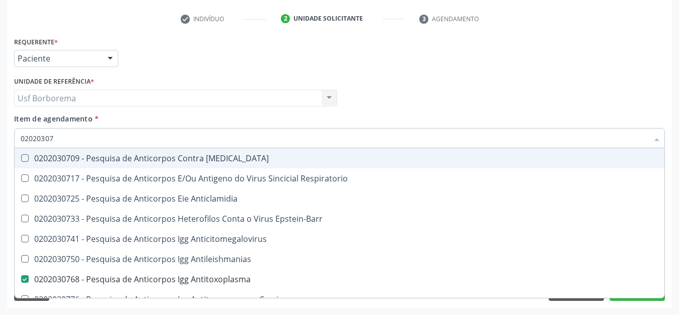
type input "0202030"
checkbox Antitoxoplasma "false"
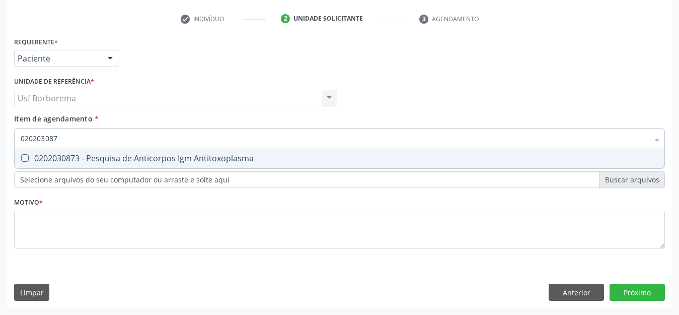
type input "0202030873"
click at [73, 154] on div "0202030873 - Pesquisa de Anticorpos Igm Antitoxoplasma" at bounding box center [340, 158] width 638 height 8
checkbox Antitoxoplasma "true"
click at [74, 136] on input "0202030873" at bounding box center [335, 138] width 628 height 20
type input "02020308"
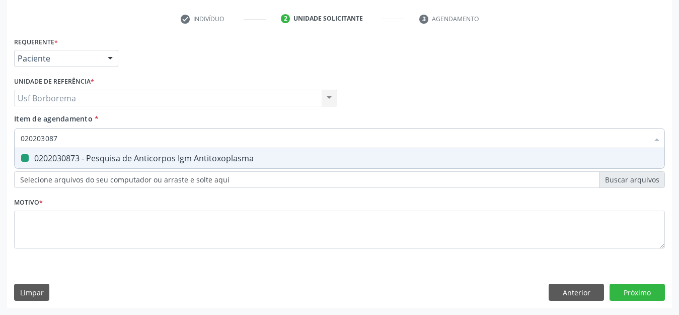
checkbox Antitoxoplasma "false"
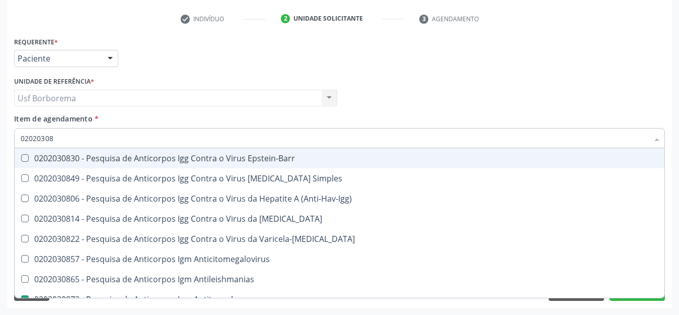
type input "0202030"
checkbox Antitoxoplasma "false"
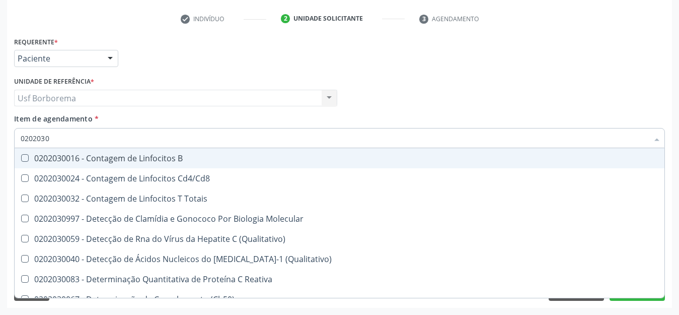
type input "020203"
checkbox Antiglomerulo "true"
checkbox Antitoxoplasma "false"
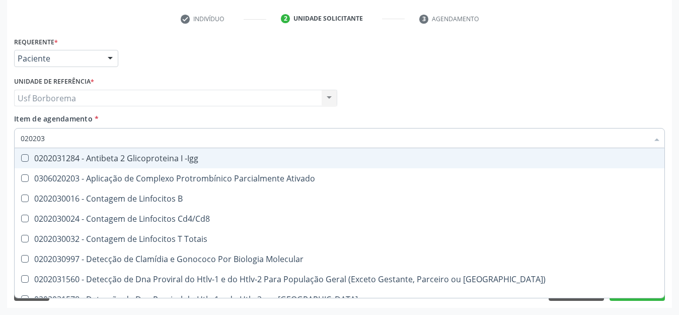
type input "02020"
checkbox B "true"
checkbox Completo "false"
checkbox Antitoxoplasma "false"
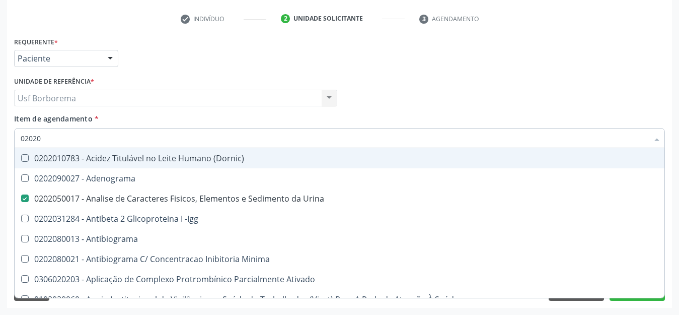
type input "0202"
checkbox Dosagens\) "true"
checkbox Glicose "false"
checkbox Lactato "true"
checkbox Completo "false"
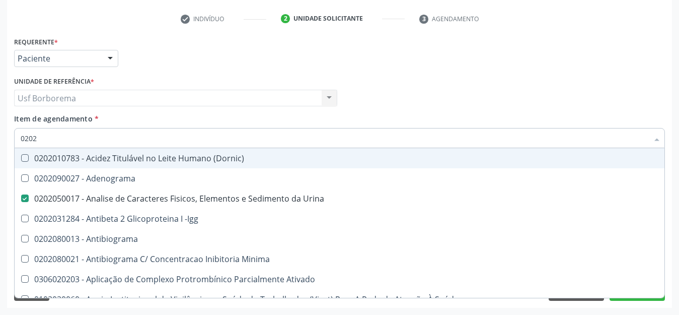
checkbox Pylori "true"
checkbox Antitoxoplasma "false"
checkbox Fezes "true"
checkbox \(Urina\) "true"
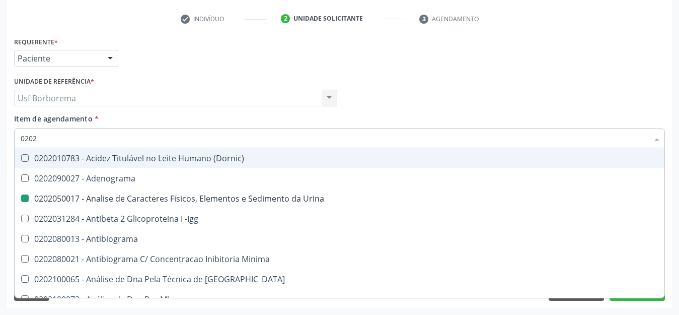
type input "02021"
checkbox Urina "false"
checkbox Ativado "true"
checkbox Abo "false"
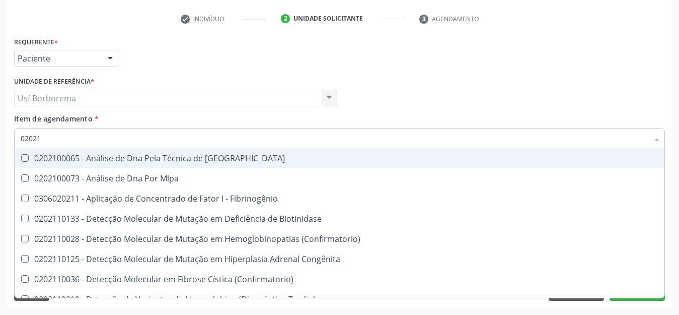
type input "020212"
checkbox Blot "true"
checkbox Abo "false"
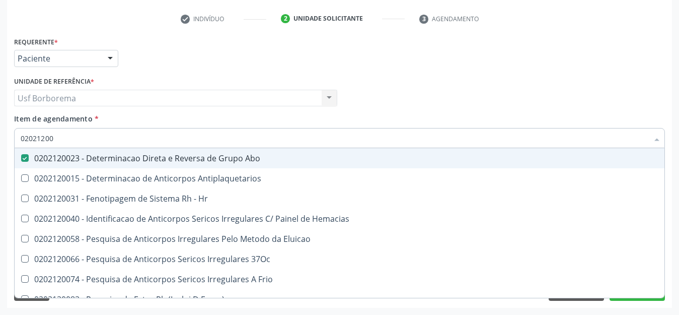
type input "020212009"
checkbox Abo "false"
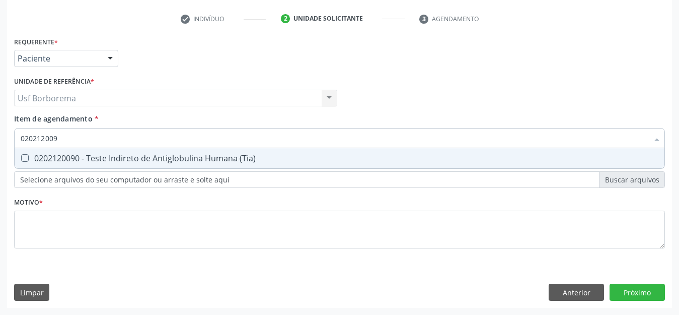
type input "0202120090"
click at [59, 154] on div "0202120090 - Teste Indireto de Antiglobulina Humana (Tia)" at bounding box center [340, 158] width 638 height 8
checkbox \(Tia\) "true"
click at [78, 139] on input "0202120090" at bounding box center [335, 138] width 628 height 20
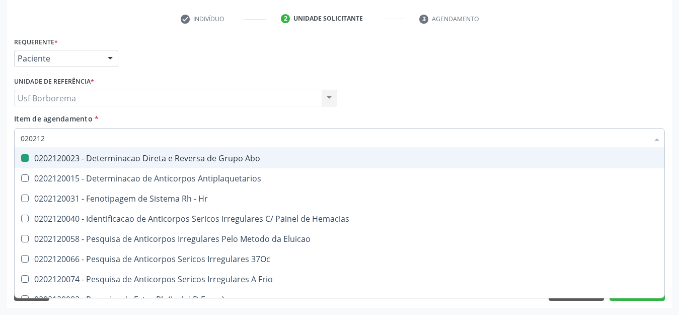
type input "02021"
checkbox Abo "false"
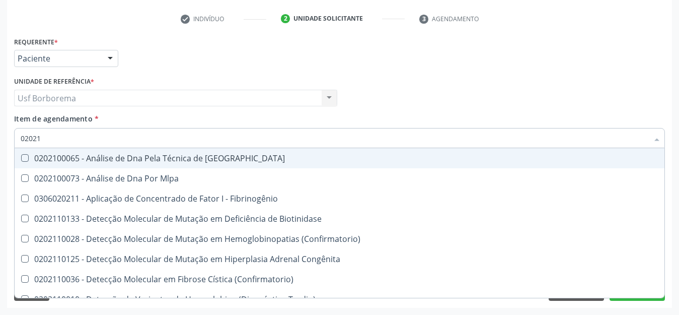
type input "0202"
checkbox Fibrinogênio "true"
checkbox Abo "false"
checkbox Exoma "true"
checkbox \(Tia\) "false"
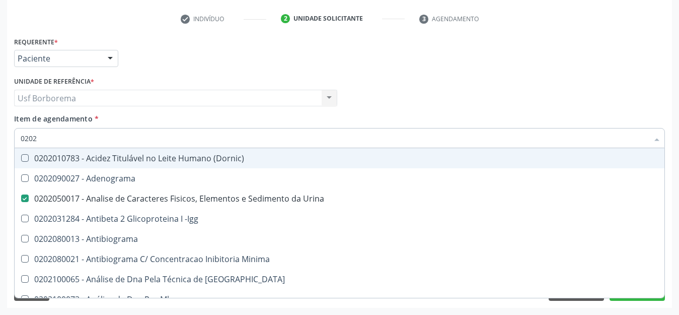
type input "02020"
checkbox Abo "false"
checkbox Xi "true"
checkbox Glicose "false"
checkbox Zinco "true"
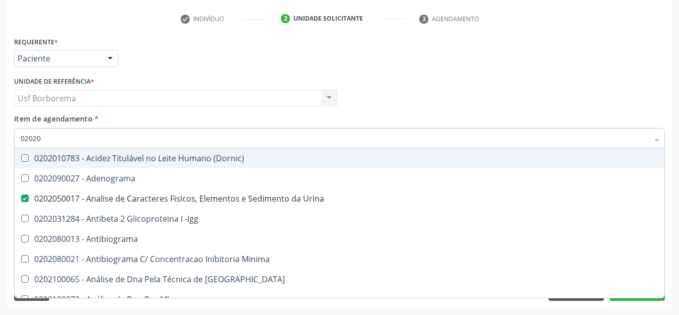
checkbox Completo "false"
checkbox Carini "true"
checkbox Parceria\) "true"
checkbox Antitoxoplasma "false"
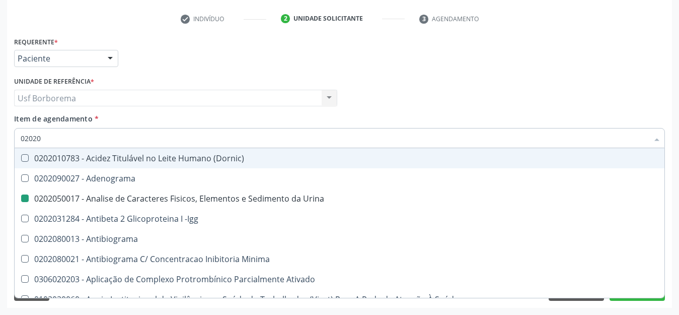
type input "020208"
checkbox Urina "false"
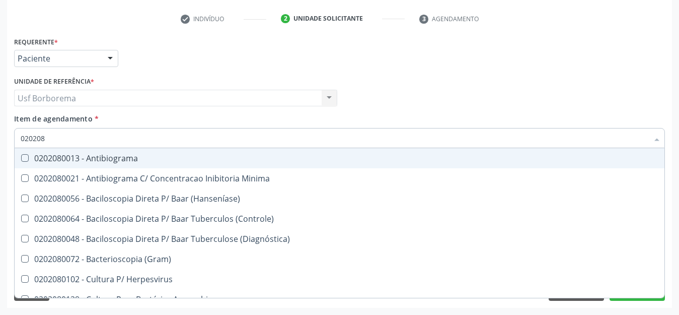
type input "02020"
checkbox \(Hanseníase\) "true"
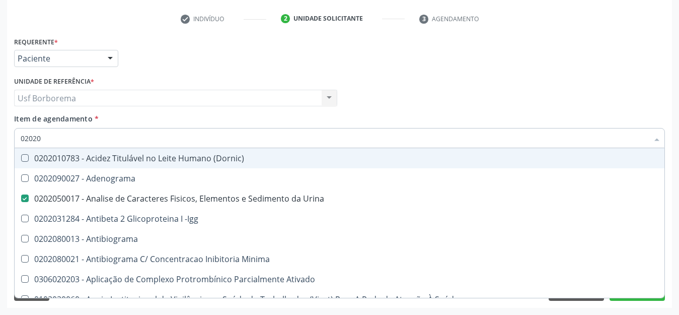
type input "020208"
checkbox Urina "false"
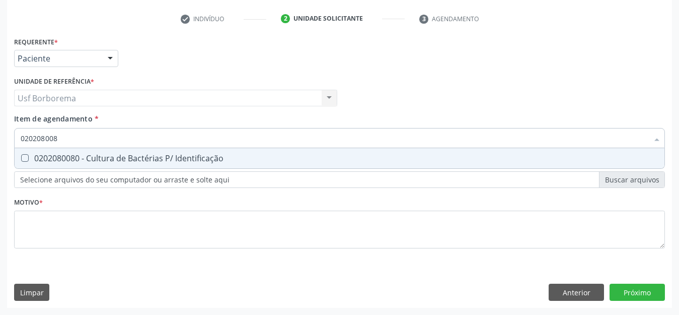
type input "0202080080"
click at [82, 158] on div "0202080080 - Cultura de Bactérias P/ Identificação" at bounding box center [340, 158] width 638 height 8
checkbox Identificação "true"
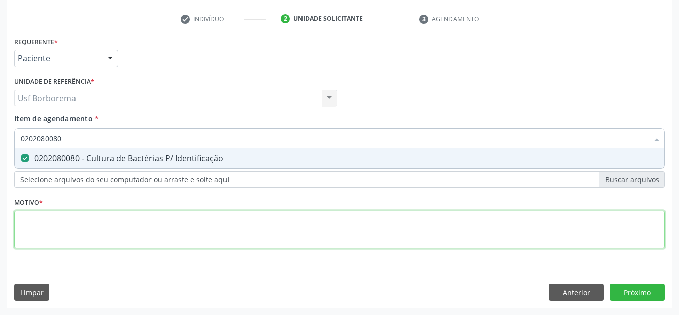
click at [83, 232] on div "Requerente * Paciente Profissional de Saúde Paciente Nenhum resultado encontrad…" at bounding box center [339, 148] width 651 height 228
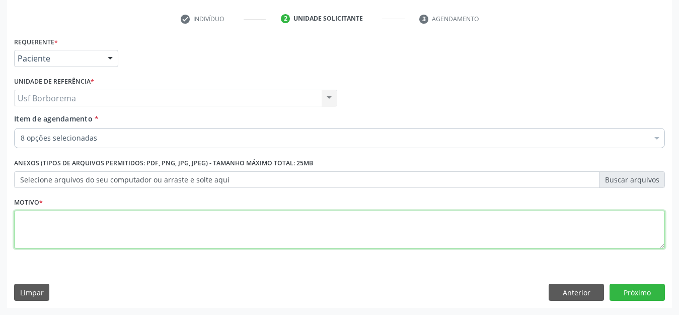
click at [77, 233] on textarea at bounding box center [339, 229] width 651 height 38
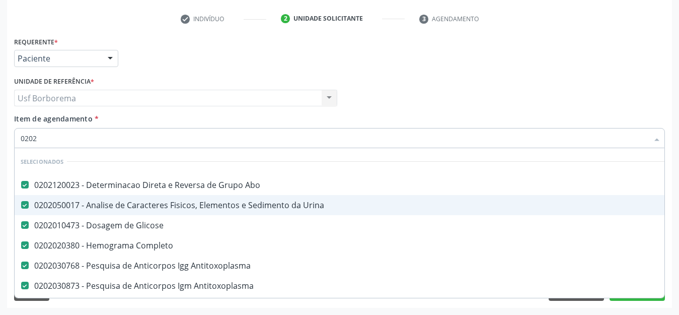
type input "02020"
checkbox Identificação "false"
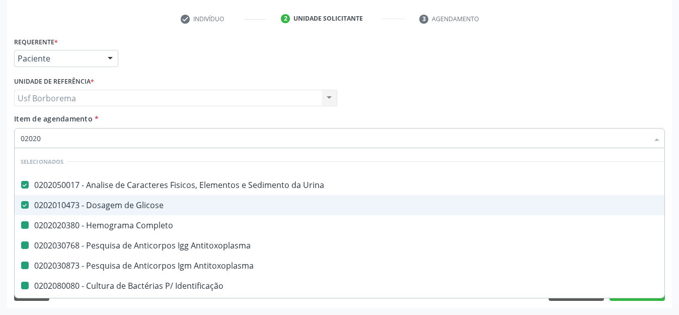
type input "020201"
checkbox Completo "false"
checkbox Antitoxoplasma "false"
checkbox Identificação "false"
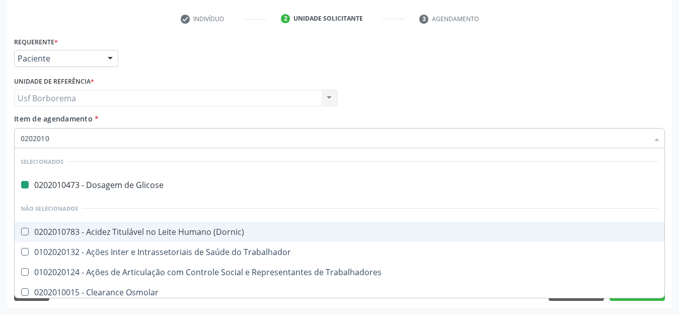
type input "02020105"
checkbox Glicose "false"
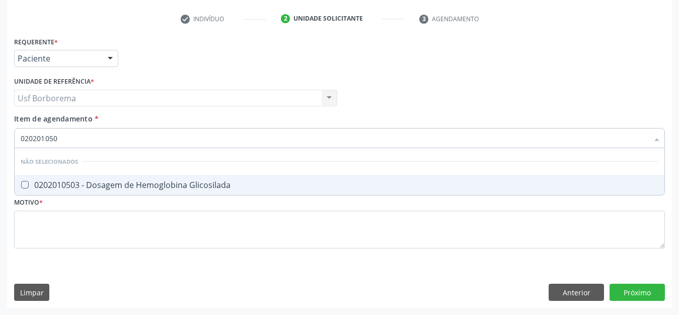
type input "0202010503"
click at [104, 179] on span "0202010503 - Dosagem de Hemoglobina Glicosilada" at bounding box center [340, 185] width 650 height 20
checkbox Glicosilada "true"
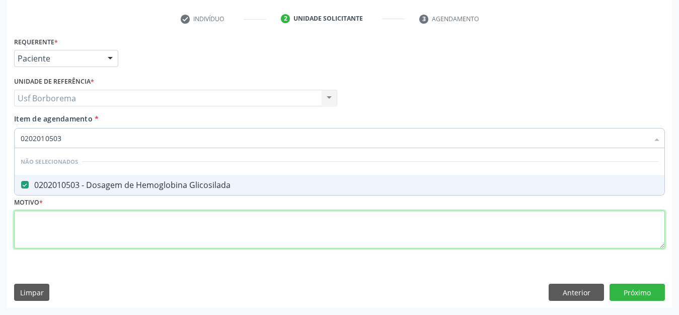
click at [107, 231] on div "Requerente * Paciente Profissional de Saúde Paciente Nenhum resultado encontrad…" at bounding box center [339, 148] width 651 height 228
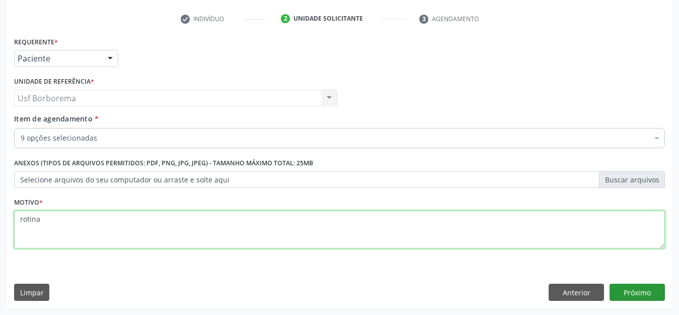
type textarea "rotina"
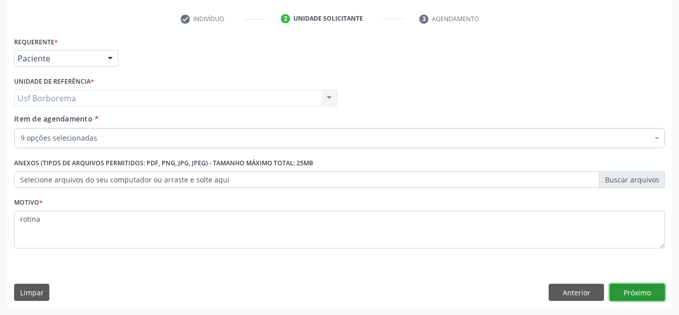
click at [614, 285] on button "Próximo" at bounding box center [637, 291] width 55 height 17
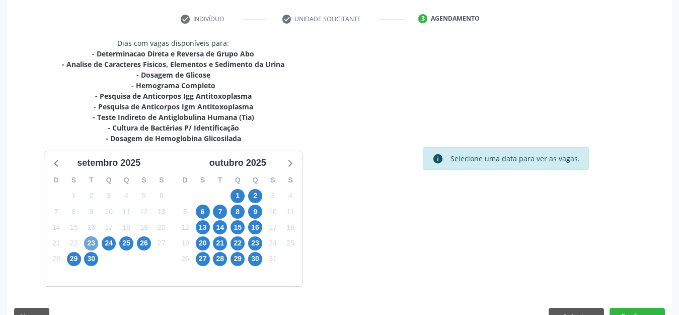
click at [89, 240] on span "23" at bounding box center [91, 243] width 14 height 14
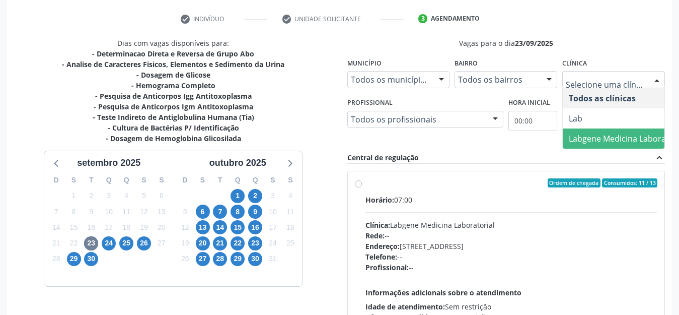
click at [584, 135] on span "Labgene Medicina Laboratorial" at bounding box center [627, 138] width 117 height 11
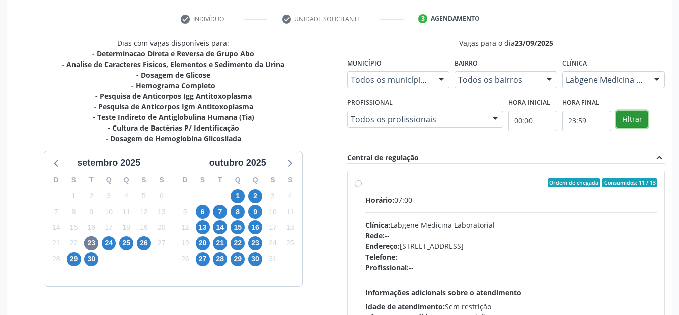
click at [628, 124] on button "Filtrar" at bounding box center [632, 119] width 32 height 17
click at [627, 124] on button "Filtrar" at bounding box center [632, 119] width 32 height 17
click at [365, 186] on label "Ordem de chegada Consumidos: 11 / 13 Horário: 07:00 Clínica: Labgene Medicina L…" at bounding box center [511, 255] width 292 height 155
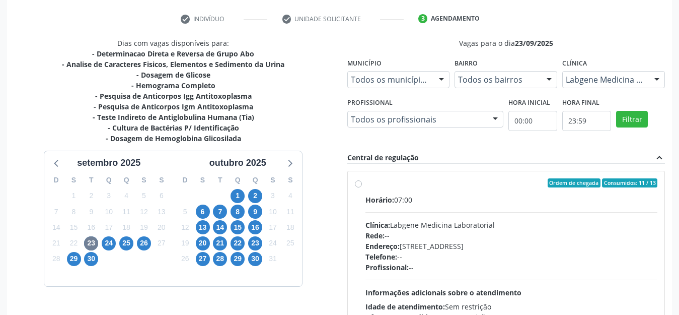
click at [358, 186] on input "Ordem de chegada Consumidos: 11 / 13 Horário: 07:00 Clínica: Labgene Medicina L…" at bounding box center [358, 182] width 7 height 9
radio input "true"
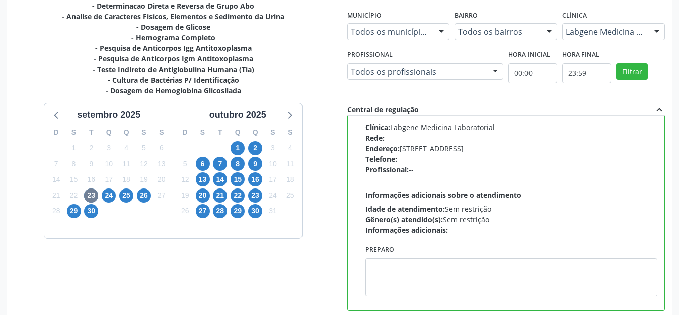
scroll to position [287, 0]
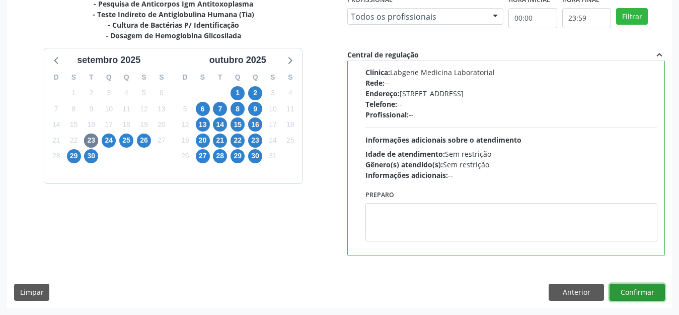
click at [642, 286] on button "Confirmar" at bounding box center [637, 291] width 55 height 17
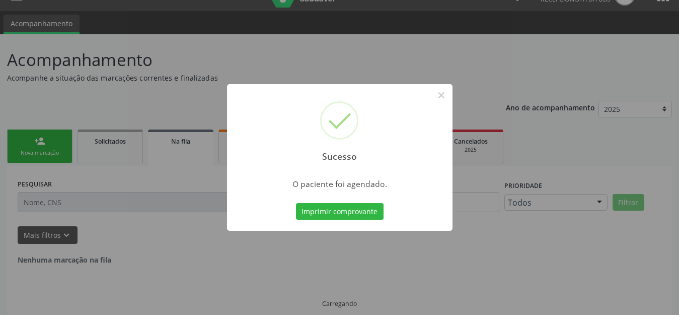
scroll to position [0, 0]
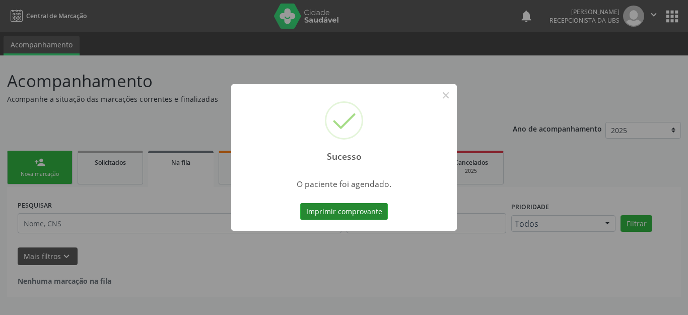
click at [336, 213] on button "Imprimir comprovante" at bounding box center [344, 211] width 88 height 17
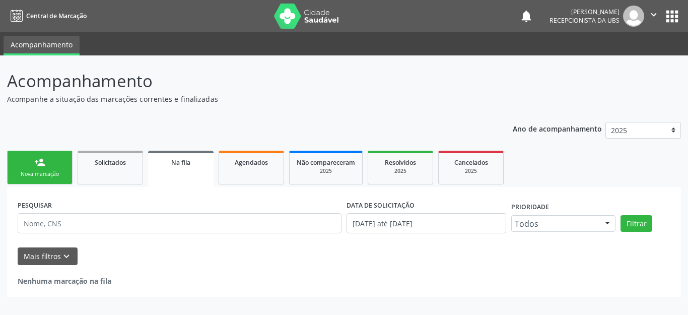
click at [36, 170] on link "person_add Nova marcação" at bounding box center [39, 167] width 65 height 34
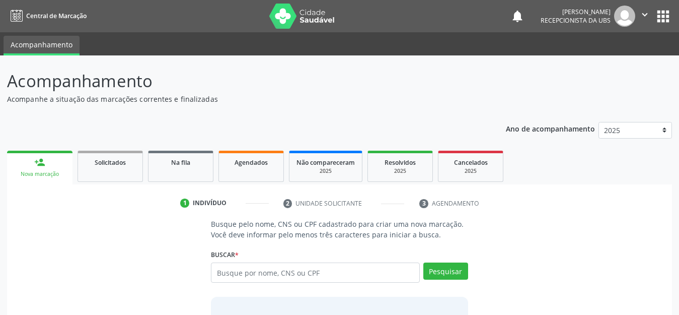
click at [36, 170] on link "person_add Nova marcação" at bounding box center [39, 167] width 65 height 34
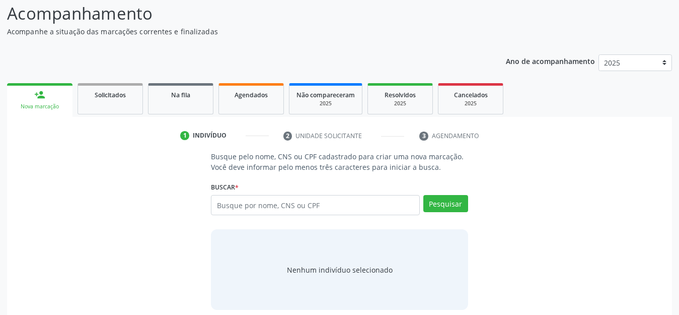
scroll to position [77, 0]
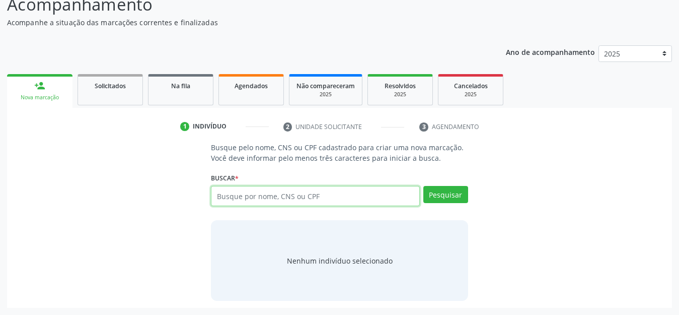
click at [248, 206] on input "text" at bounding box center [315, 196] width 209 height 20
click at [247, 203] on input "text" at bounding box center [315, 196] width 209 height 20
type input "[CREDIT_CARD_NUMBER]"
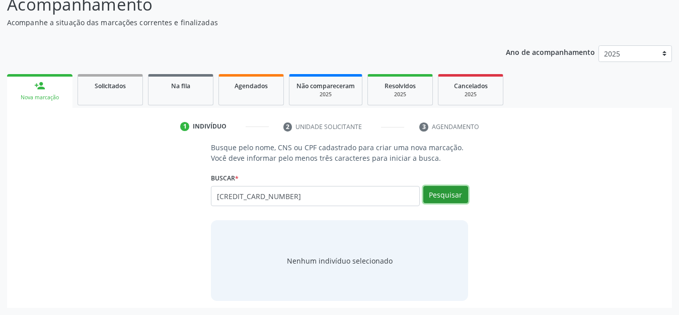
click at [439, 191] on button "Pesquisar" at bounding box center [445, 194] width 45 height 17
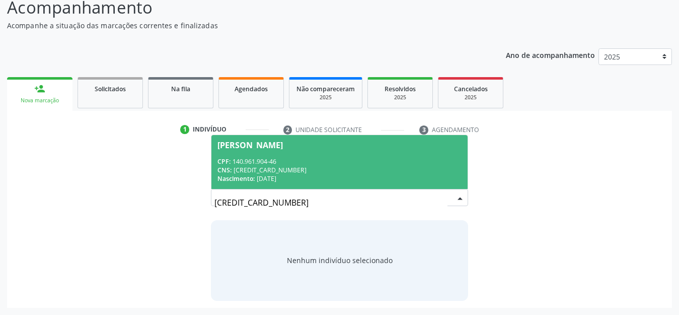
click at [295, 167] on div "CNS: [CREDIT_CARD_NUMBER]" at bounding box center [339, 170] width 244 height 9
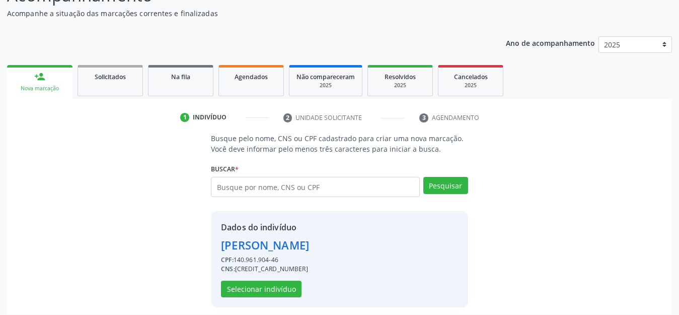
scroll to position [92, 0]
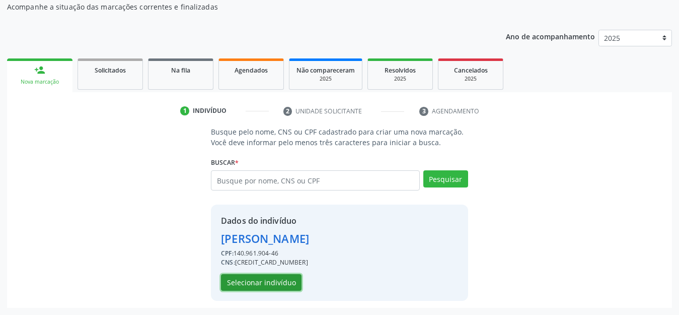
click at [257, 277] on button "Selecionar indivíduo" at bounding box center [261, 282] width 81 height 17
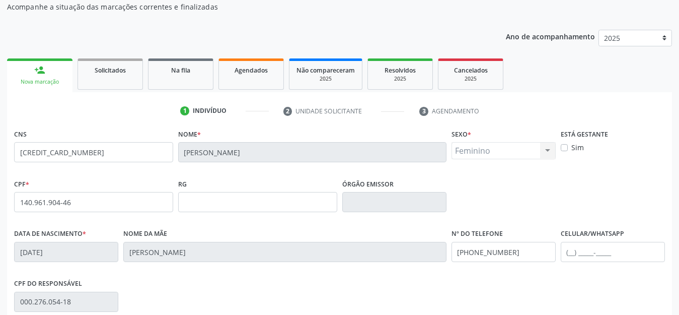
click at [571, 148] on label "Sim" at bounding box center [577, 147] width 13 height 11
click at [562, 148] on input "Sim" at bounding box center [564, 146] width 7 height 9
checkbox input "true"
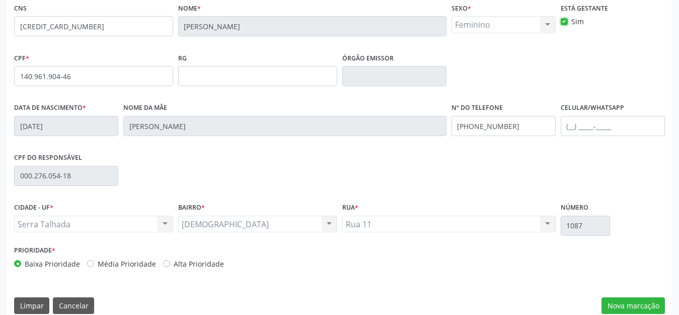
scroll to position [231, 0]
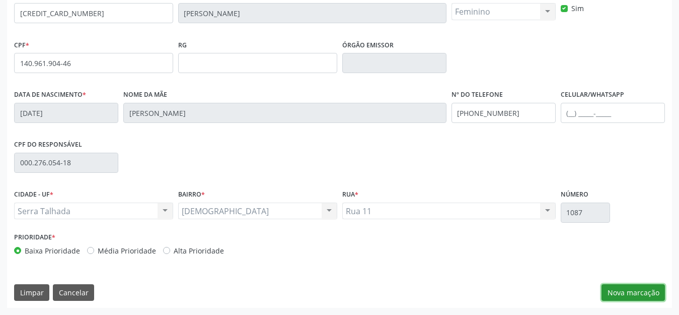
click at [616, 288] on button "Nova marcação" at bounding box center [632, 292] width 63 height 17
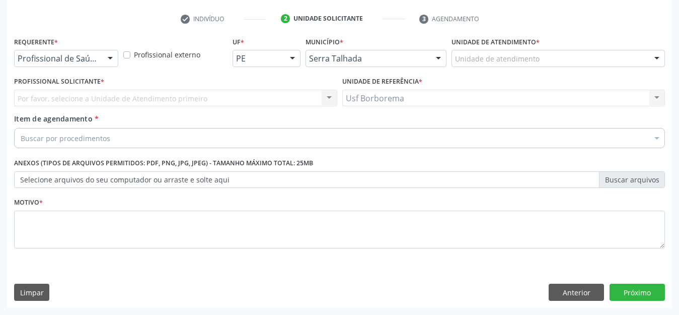
scroll to position [184, 0]
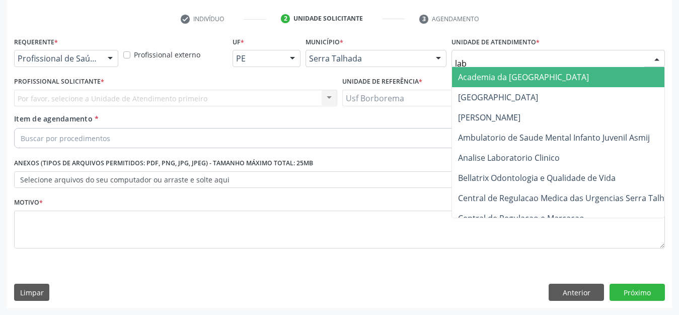
type input "labg"
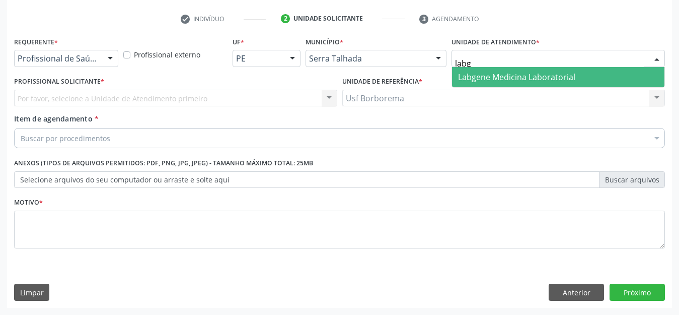
click at [476, 78] on span "Labgene Medicina Laboratorial" at bounding box center [516, 76] width 117 height 11
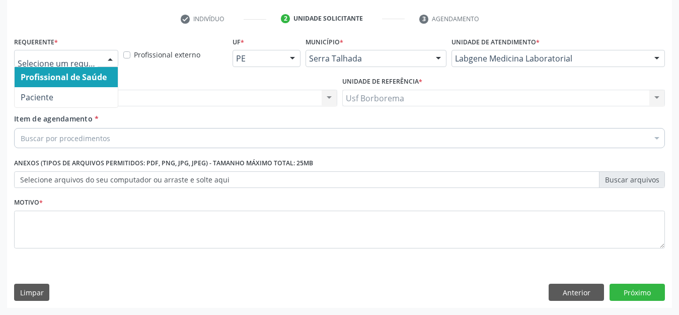
click at [70, 51] on div at bounding box center [66, 58] width 104 height 17
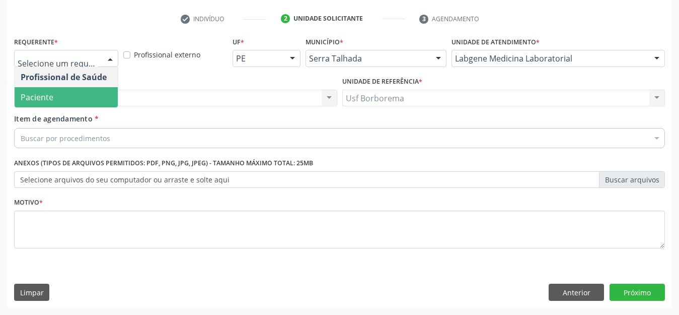
click at [77, 89] on span "Paciente" at bounding box center [66, 97] width 103 height 20
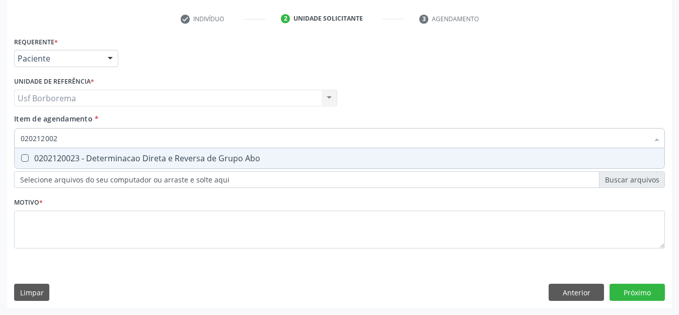
type input "0202120023"
click at [74, 154] on div "0202120023 - Determinacao Direta e Reversa de Grupo Abo" at bounding box center [340, 158] width 638 height 8
checkbox Abo "true"
click at [74, 135] on input "0202120023" at bounding box center [335, 138] width 628 height 20
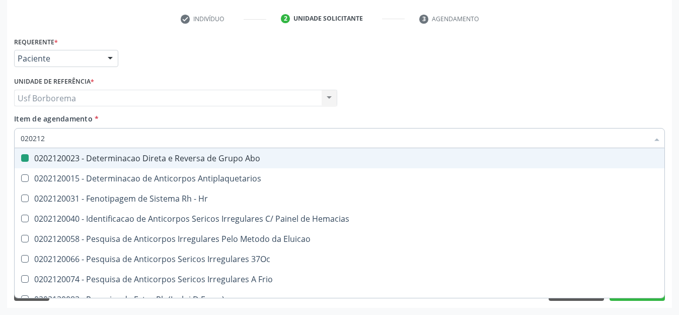
type input "02021"
checkbox Abo "false"
checkbox \(Tia\) "true"
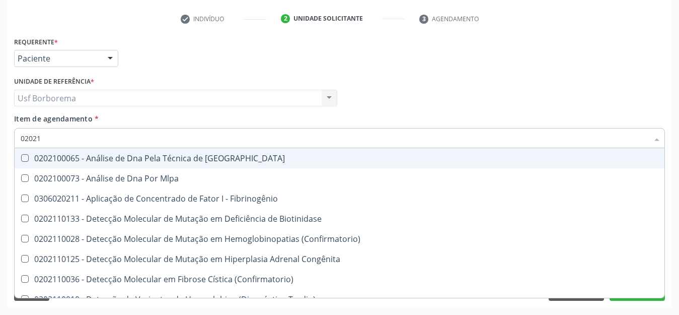
type input "0202"
checkbox Abo "false"
checkbox Exoma "true"
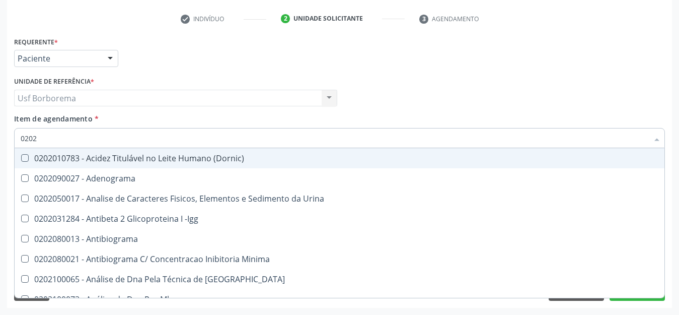
type input "02020"
checkbox Abo "false"
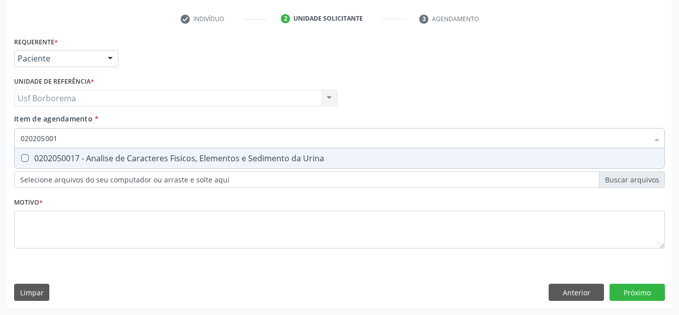
type input "0202050017"
drag, startPoint x: 72, startPoint y: 155, endPoint x: 71, endPoint y: 146, distance: 8.1
click at [71, 154] on div "0202050017 - Analise de Caracteres Fisicos, Elementos e Sedimento da Urina" at bounding box center [340, 158] width 638 height 8
checkbox Urina "true"
click at [71, 138] on input "0202050017" at bounding box center [335, 138] width 628 height 20
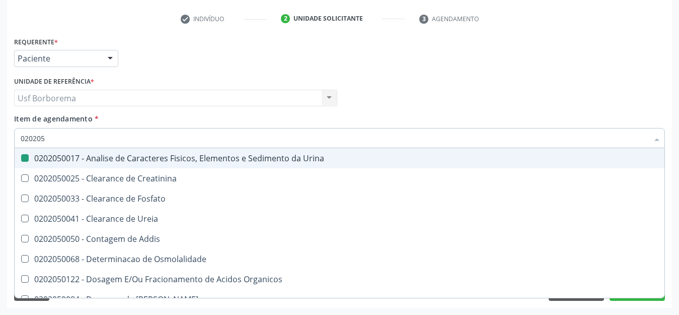
type input "02020"
checkbox Urina "false"
checkbox Fosfato "true"
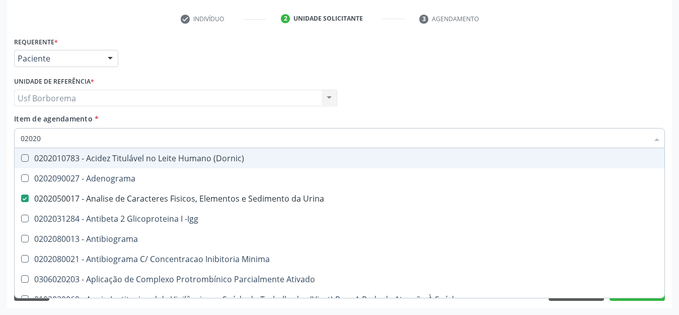
type input "0202"
checkbox Dosagens\) "true"
type input "020"
checkbox Urina "false"
checkbox Creatinina "true"
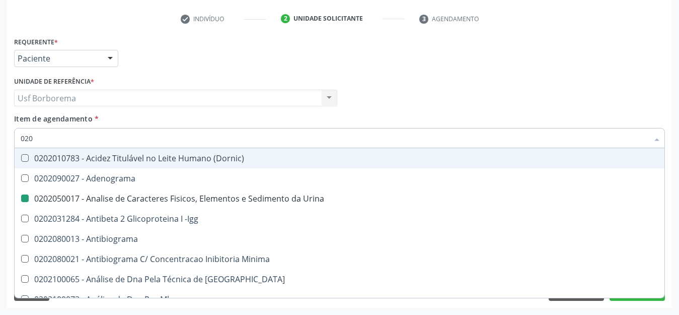
checkbox Abo "false"
checkbox Estriado "true"
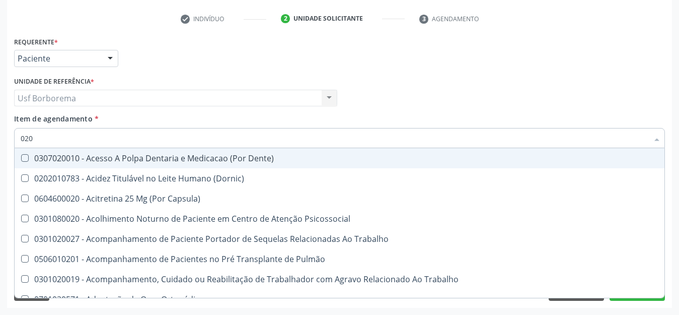
type input "0203"
checkbox Urina "false"
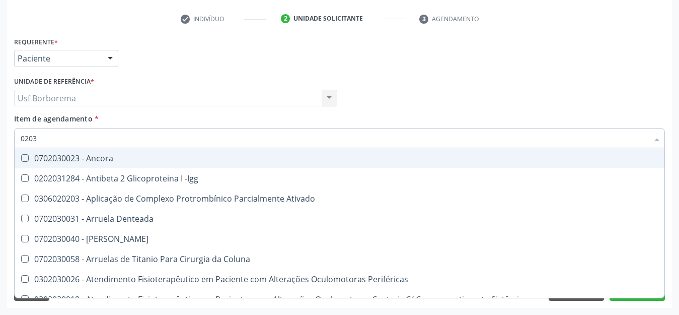
type input "020"
checkbox Biologica "true"
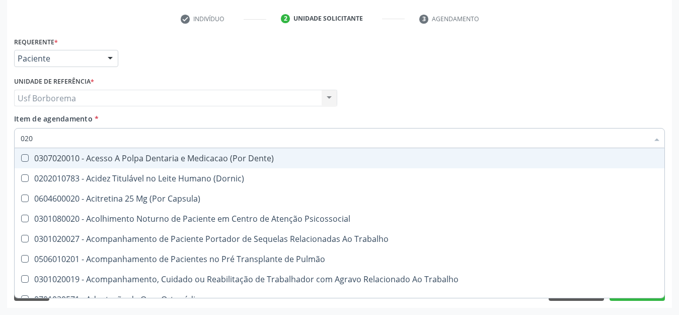
type input "0202"
checkbox Capsula\) "true"
checkbox Urina "false"
checkbox Coagulação\ "true"
checkbox Abo "false"
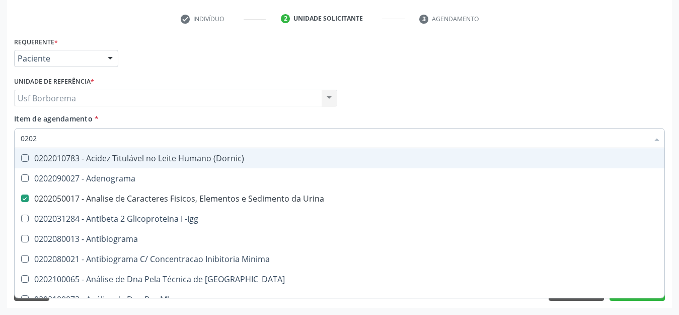
type input "02020"
checkbox Abo "false"
type input "020201"
checkbox Urina "false"
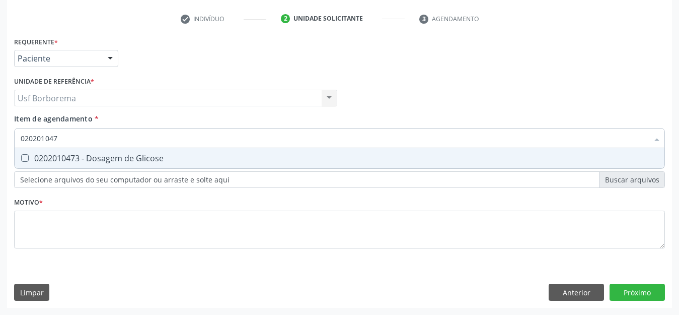
type input "0202010473"
click at [78, 154] on div "0202010473 - Dosagem de Glicose" at bounding box center [340, 158] width 638 height 8
checkbox Glicose "true"
click at [79, 140] on input "0202010473" at bounding box center [335, 138] width 628 height 20
type input "02020104"
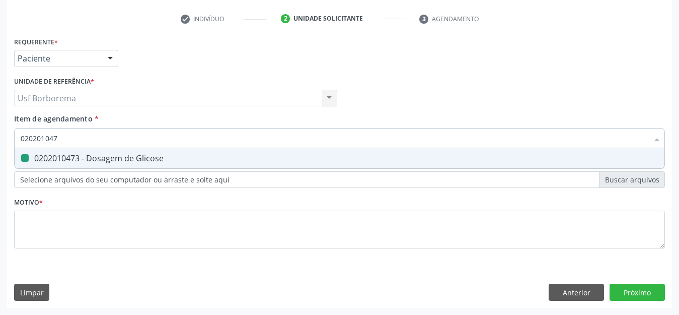
checkbox Glicose "false"
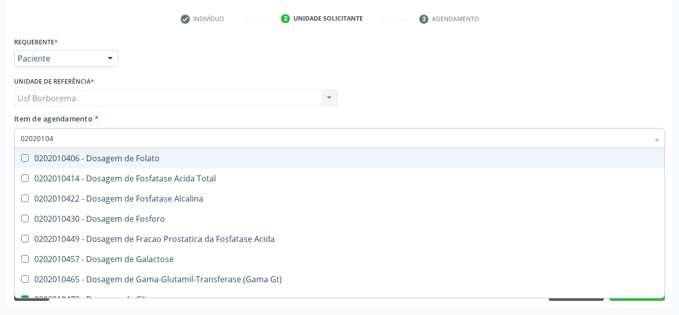
type input "0202010"
checkbox Glicose "false"
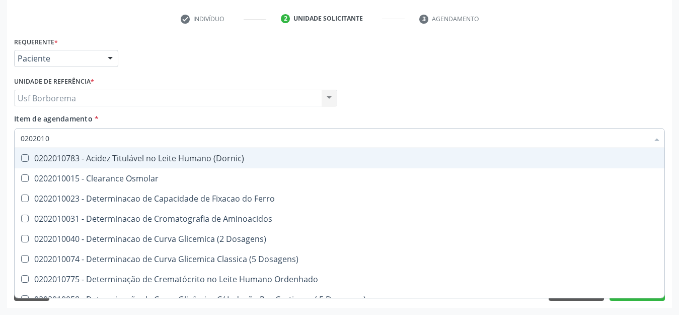
type input "020201"
checkbox Glicose "false"
checkbox Nt-Probnp\) "true"
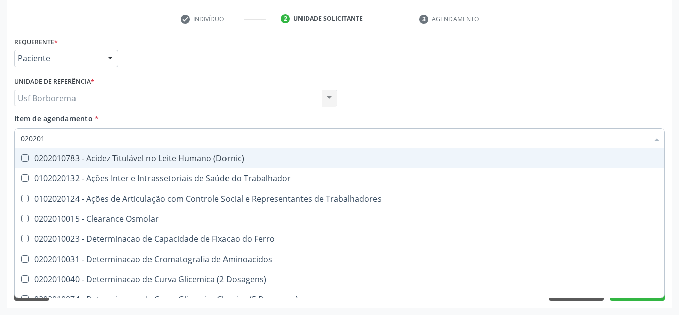
type input "02020"
checkbox Trabalhadores "true"
checkbox Glicose "false"
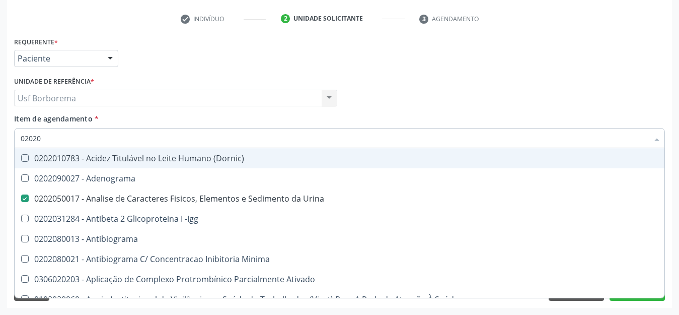
type input "020202"
checkbox Urina "false"
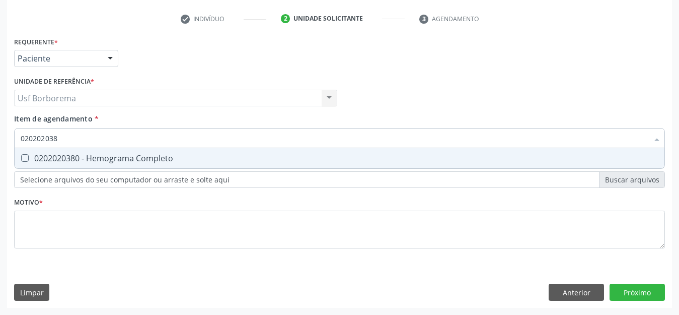
type input "0202020380"
click at [74, 156] on div "0202020380 - Hemograma Completo" at bounding box center [340, 158] width 638 height 8
checkbox Completo "true"
click at [75, 133] on input "0202020380" at bounding box center [335, 138] width 628 height 20
click at [79, 137] on input "0202020380" at bounding box center [335, 138] width 628 height 20
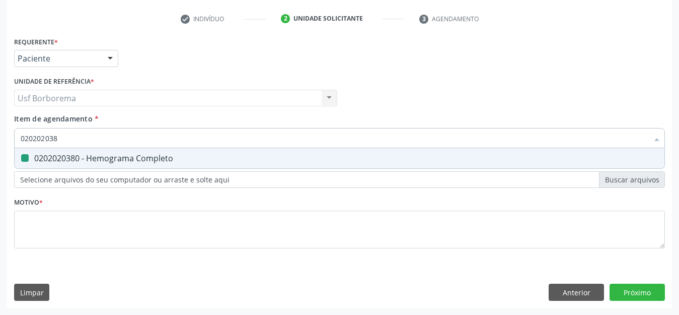
type input "02020203"
checkbox Completo "false"
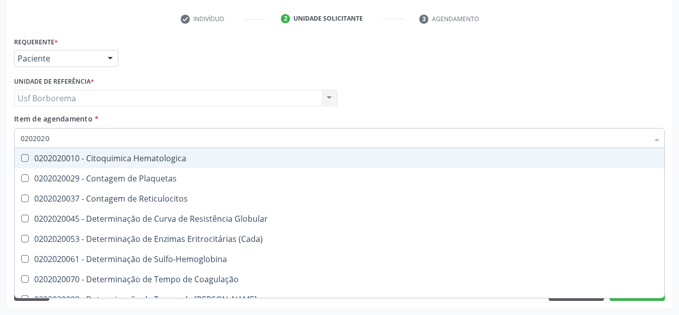
type input "020202"
checkbox Completo "false"
checkbox Leucograma "true"
type input "02020"
checkbox Reticulocitos "true"
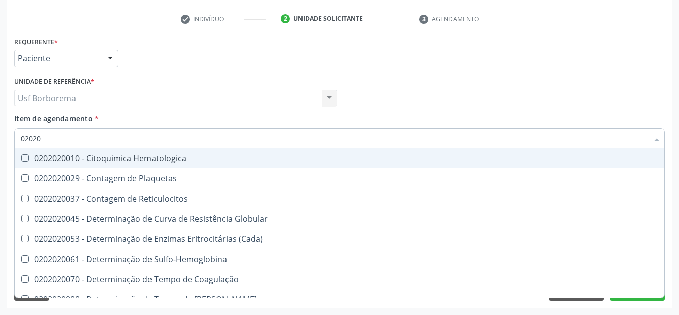
checkbox Completo "false"
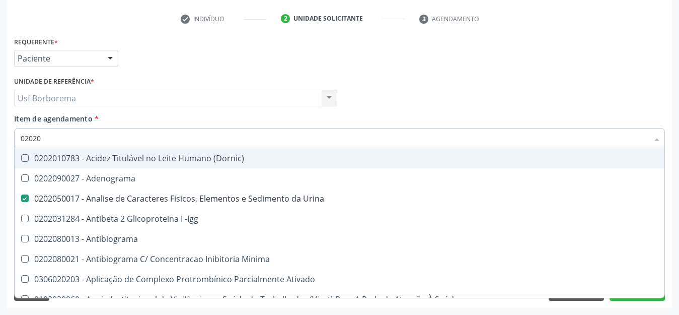
type input "020203"
checkbox Urina "false"
checkbox Aminoacidos "true"
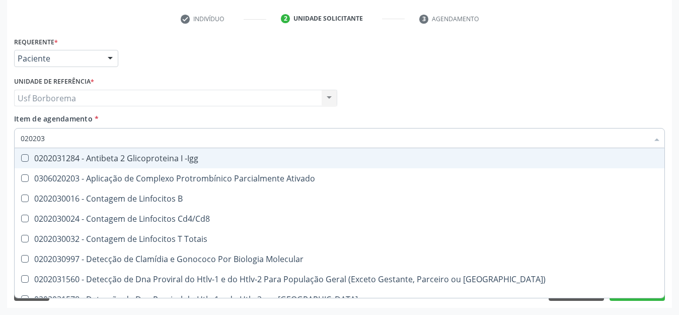
type input "0202030"
checkbox Completo "false"
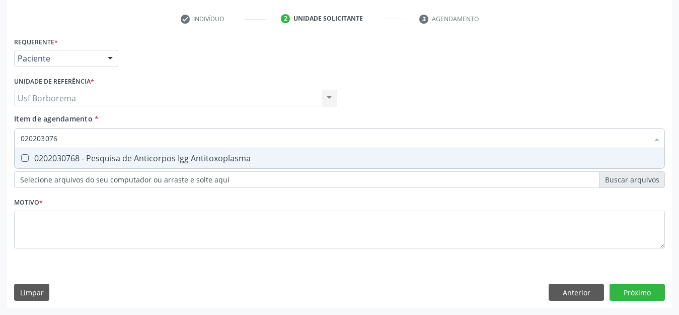
type input "0202030768"
click at [105, 154] on div "0202030768 - Pesquisa de Anticorpos Igg Antitoxoplasma" at bounding box center [340, 158] width 638 height 8
checkbox Antitoxoplasma "true"
click at [100, 140] on input "0202030768" at bounding box center [335, 138] width 628 height 20
type input "02020307"
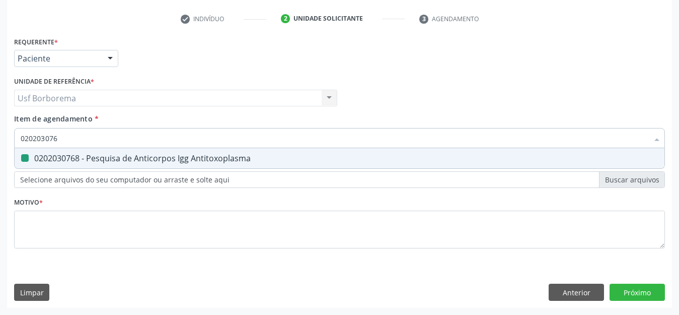
checkbox Antitoxoplasma "false"
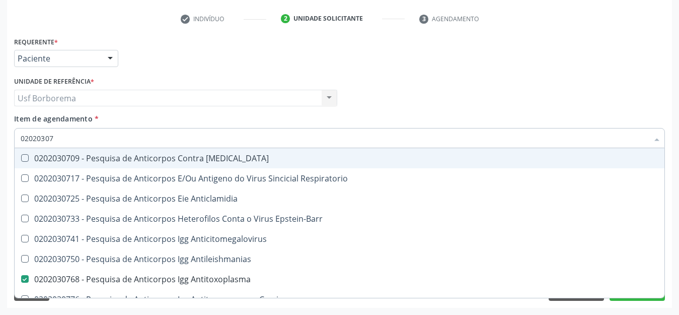
type input "0202030"
checkbox Antitoxoplasma "false"
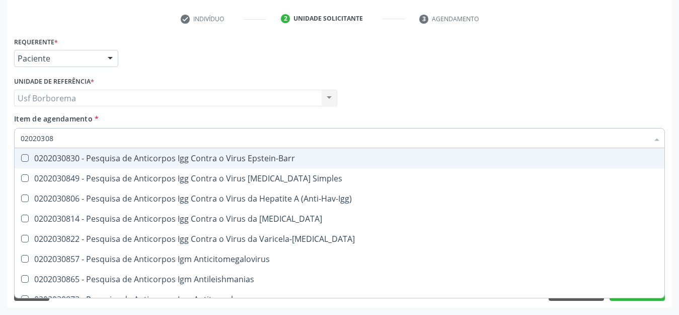
type input "020203087"
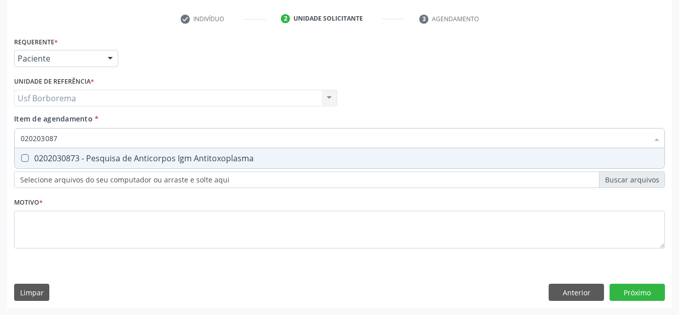
click at [95, 160] on div "0202030873 - Pesquisa de Anticorpos Igm Antitoxoplasma" at bounding box center [340, 158] width 638 height 8
click at [85, 137] on input "020203087" at bounding box center [335, 138] width 628 height 20
click at [79, 160] on div "0202120090 - Teste Indireto de Antiglobulina Humana (Tia)" at bounding box center [340, 158] width 638 height 8
click at [74, 136] on input "0202120090" at bounding box center [335, 138] width 628 height 20
click at [84, 159] on div "0202080080 - Cultura de Bactérias P/ Identificação" at bounding box center [340, 158] width 638 height 8
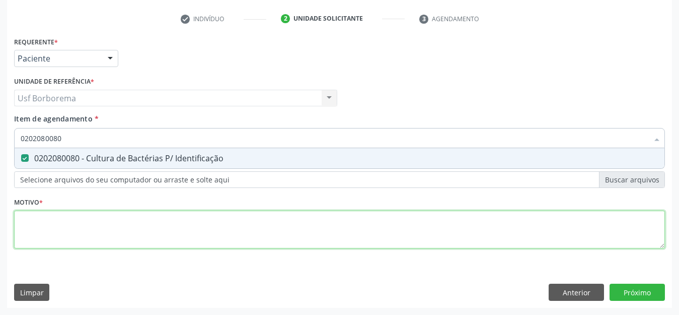
click at [74, 230] on div "Requerente * Paciente Profissional de Saúde Paciente Nenhum resultado encontrad…" at bounding box center [339, 148] width 651 height 228
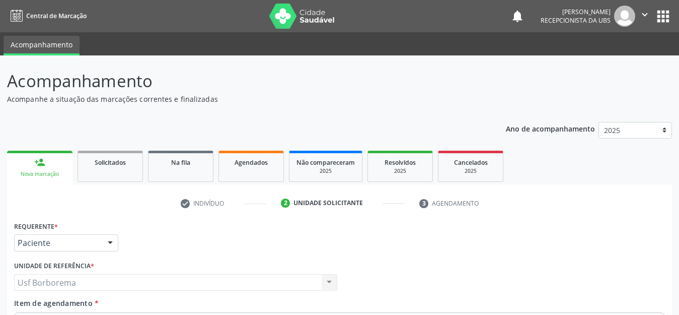
scroll to position [184, 0]
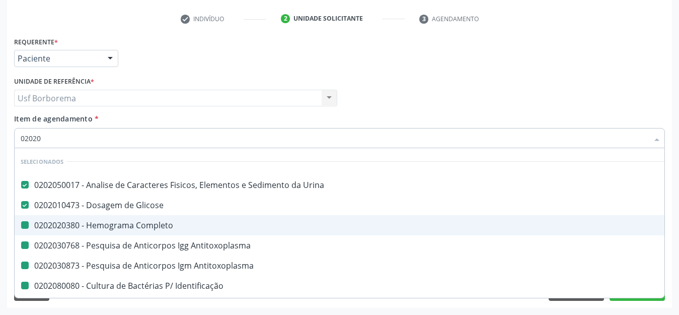
type input "020201"
checkbox Completo "false"
checkbox Antitoxoplasma "false"
checkbox Identificação "false"
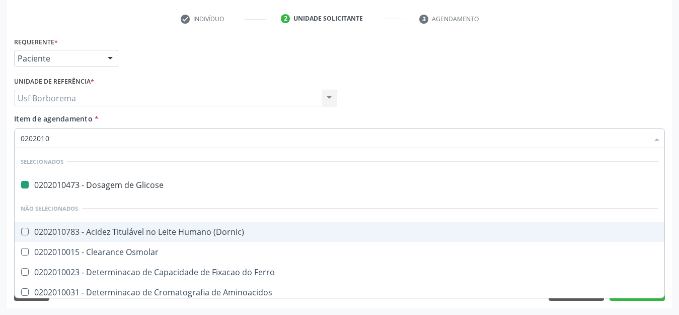
type input "02020105"
checkbox Glicose "false"
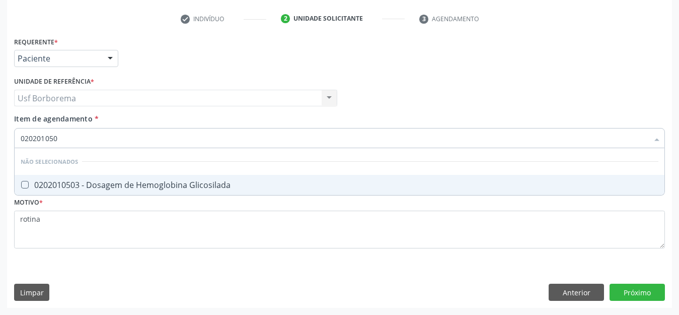
type input "0202010503"
click at [93, 181] on div "0202010503 - Dosagem de Hemoglobina Glicosilada" at bounding box center [340, 185] width 638 height 8
checkbox Glicosilada "true"
click at [626, 289] on div "Requerente * Paciente Profissional de Saúde Paciente Nenhum resultado encontrad…" at bounding box center [339, 170] width 665 height 273
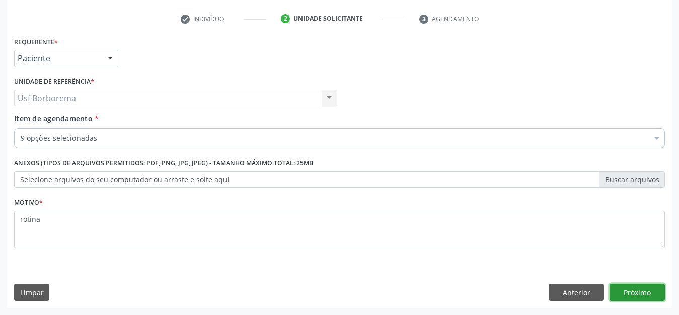
click at [634, 288] on button "Próximo" at bounding box center [637, 291] width 55 height 17
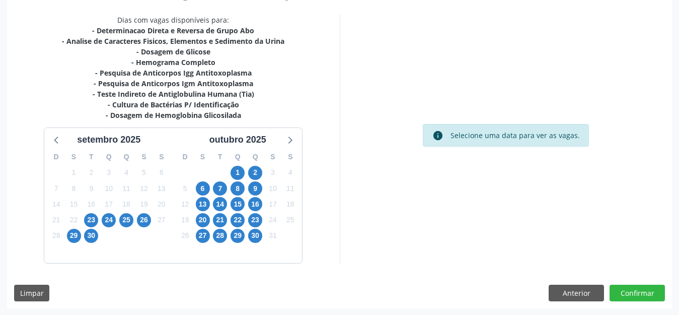
scroll to position [208, 0]
click at [89, 214] on span "23" at bounding box center [91, 219] width 14 height 14
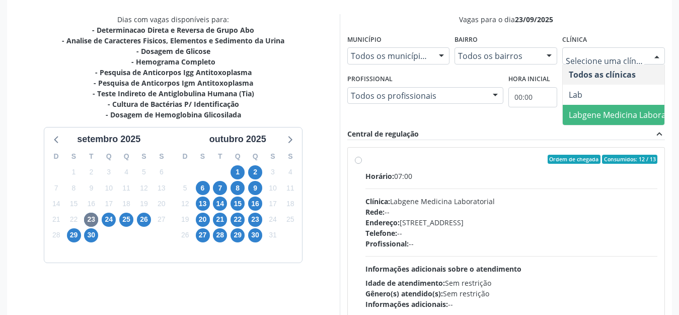
click at [594, 111] on span "Labgene Medicina Laboratorial" at bounding box center [627, 114] width 117 height 11
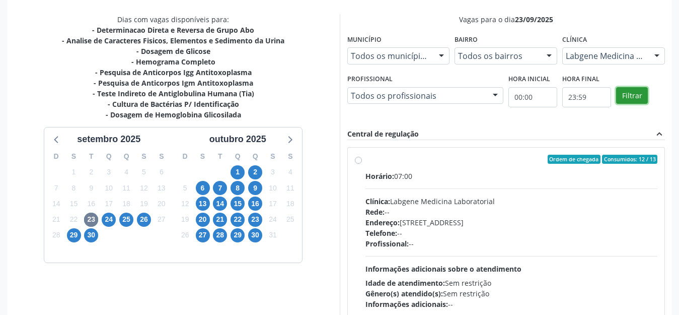
click at [628, 95] on button "Filtrar" at bounding box center [632, 95] width 32 height 17
click at [365, 161] on label "Ordem de chegada Consumidos: 12 / 13 Horário: 07:00 Clínica: Labgene Medicina L…" at bounding box center [511, 232] width 292 height 155
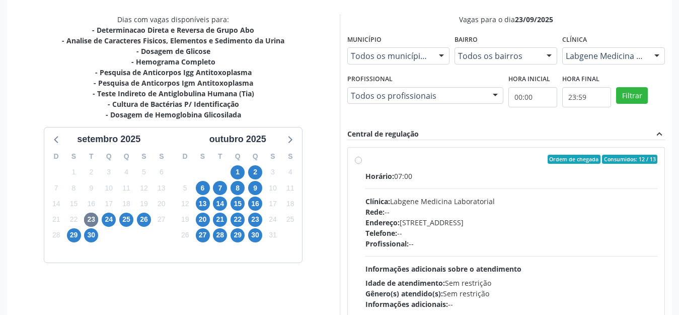
click at [360, 161] on input "Ordem de chegada Consumidos: 12 / 13 Horário: 07:00 Clínica: Labgene Medicina L…" at bounding box center [358, 159] width 7 height 9
radio input "true"
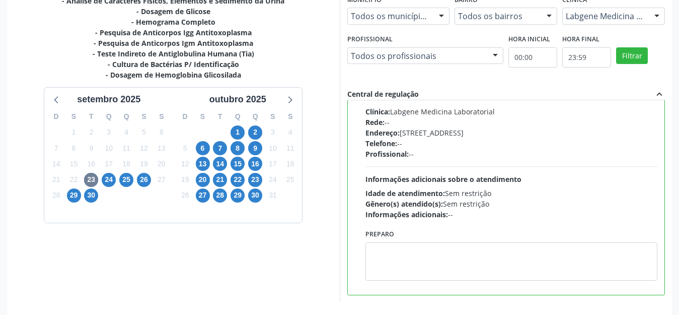
scroll to position [287, 0]
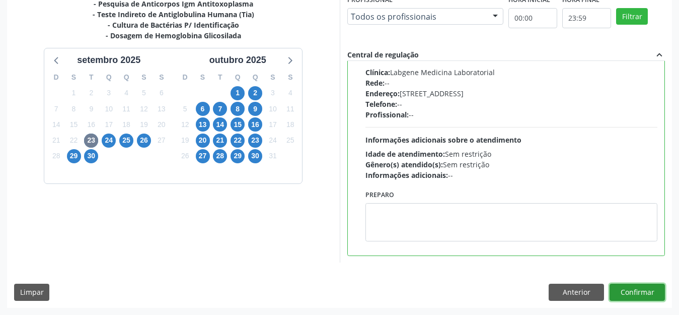
click at [627, 285] on button "Confirmar" at bounding box center [637, 291] width 55 height 17
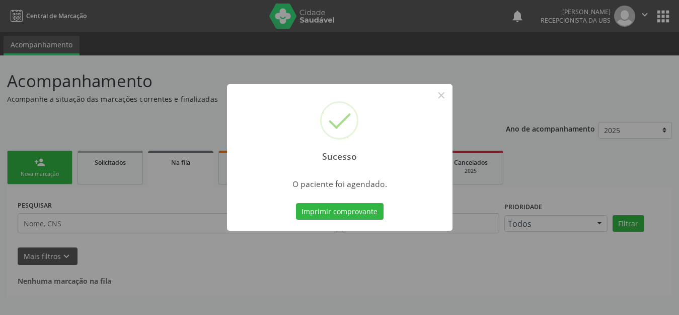
scroll to position [0, 0]
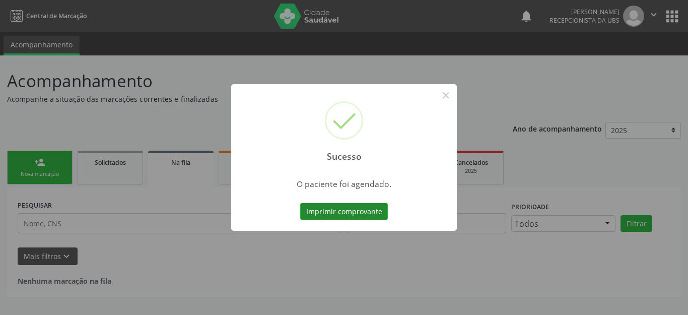
click at [328, 210] on button "Imprimir comprovante" at bounding box center [344, 211] width 88 height 17
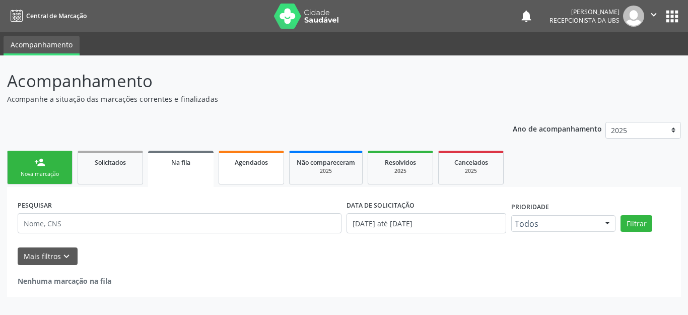
click at [244, 165] on span "Agendados" at bounding box center [251, 162] width 33 height 9
